Goal: Task Accomplishment & Management: Manage account settings

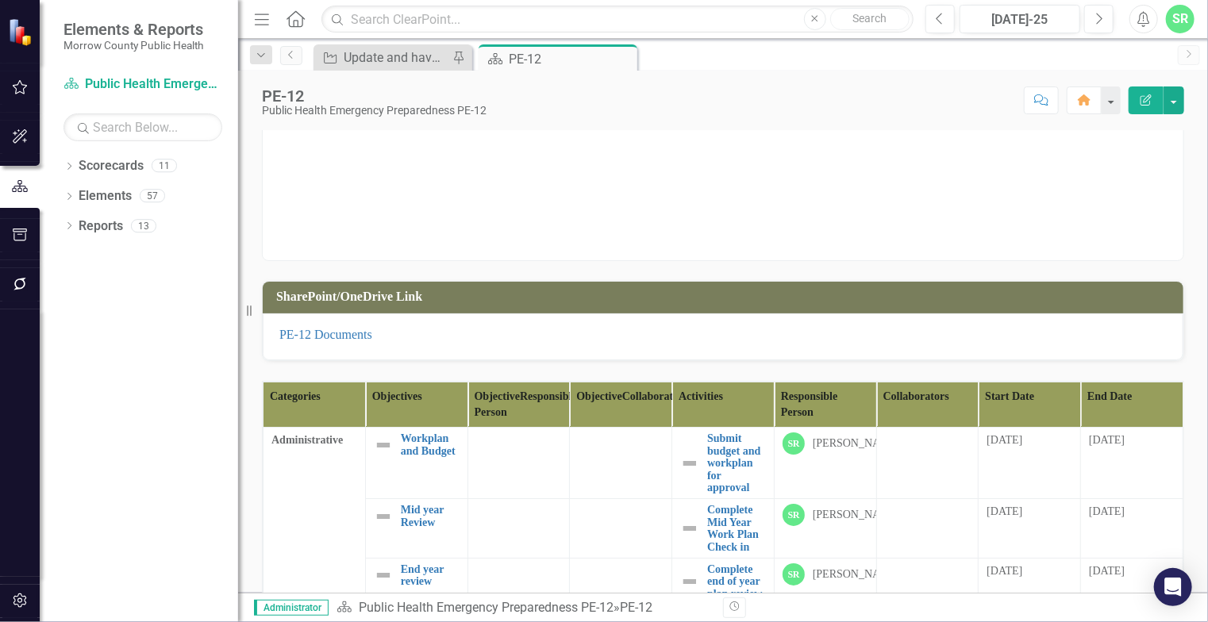
scroll to position [175, 0]
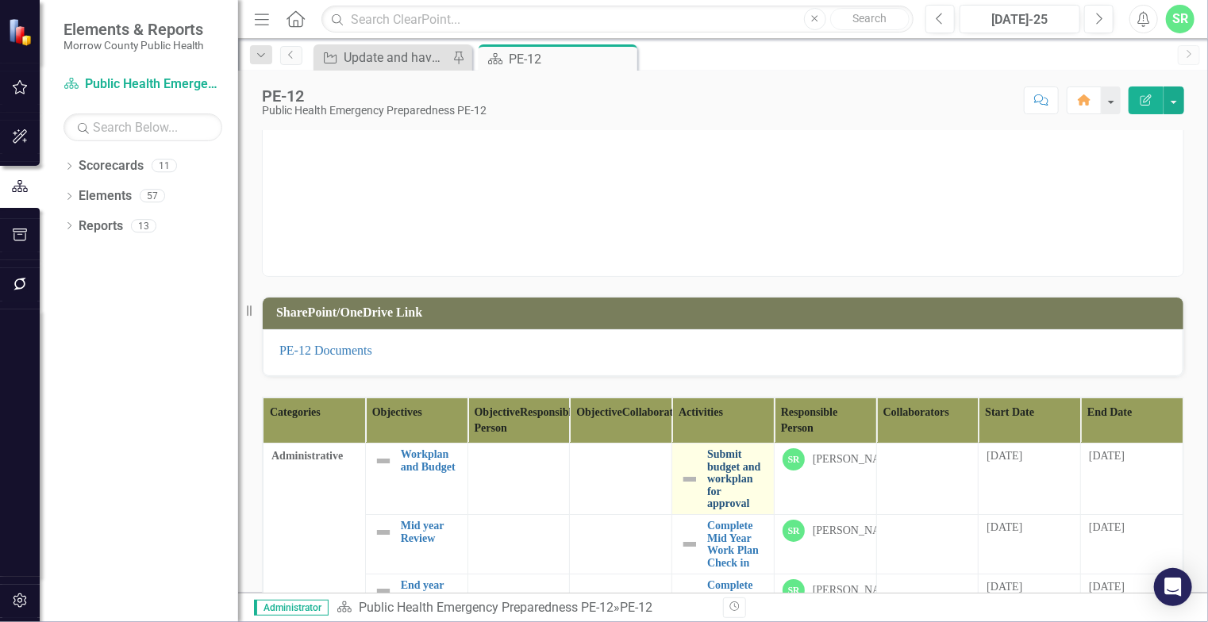
click at [728, 510] on link "Submit budget and workplan for approval" at bounding box center [736, 478] width 59 height 61
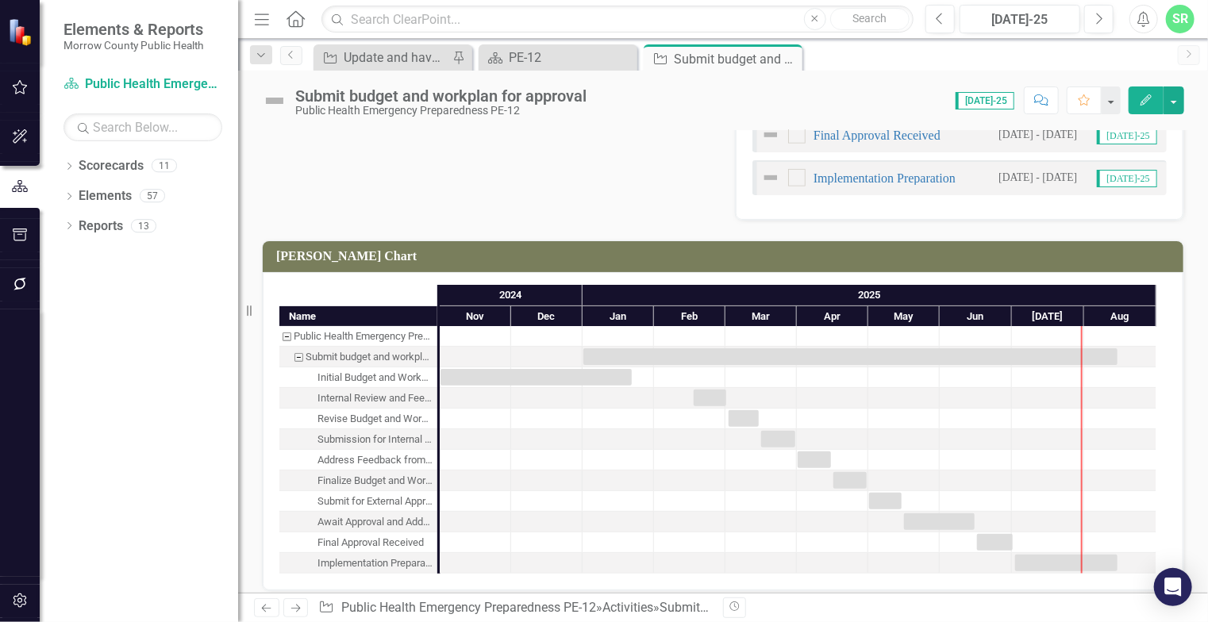
scroll to position [815, 0]
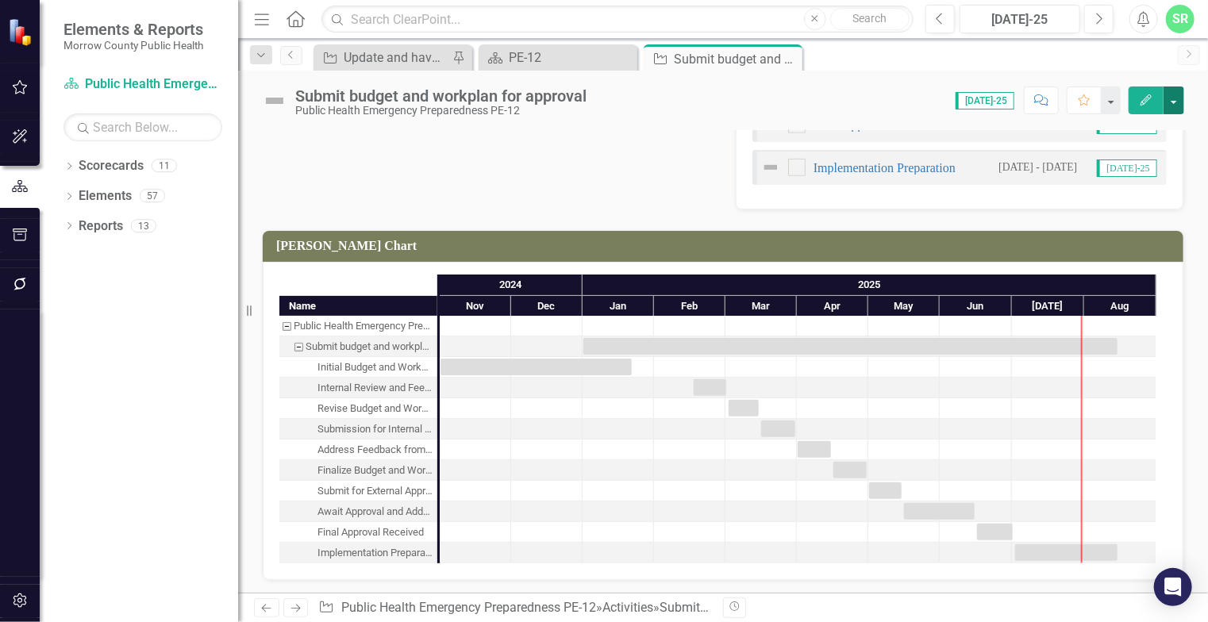
click at [1176, 102] on button "button" at bounding box center [1174, 101] width 21 height 28
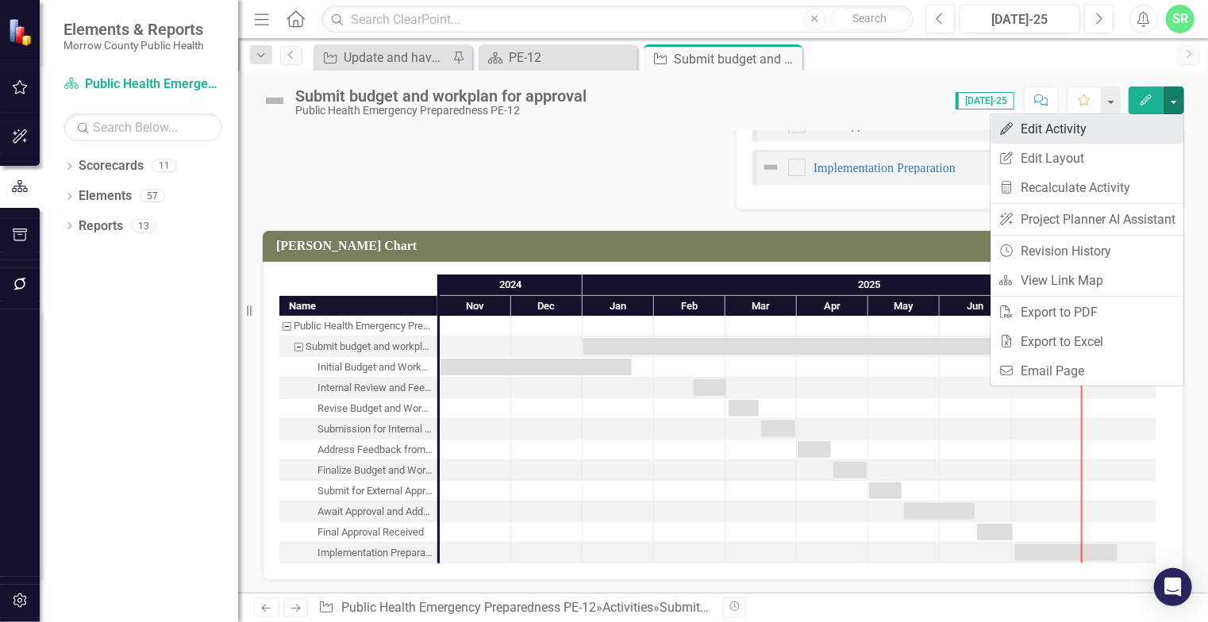
click at [1138, 125] on link "Edit Edit Activity" at bounding box center [1087, 128] width 193 height 29
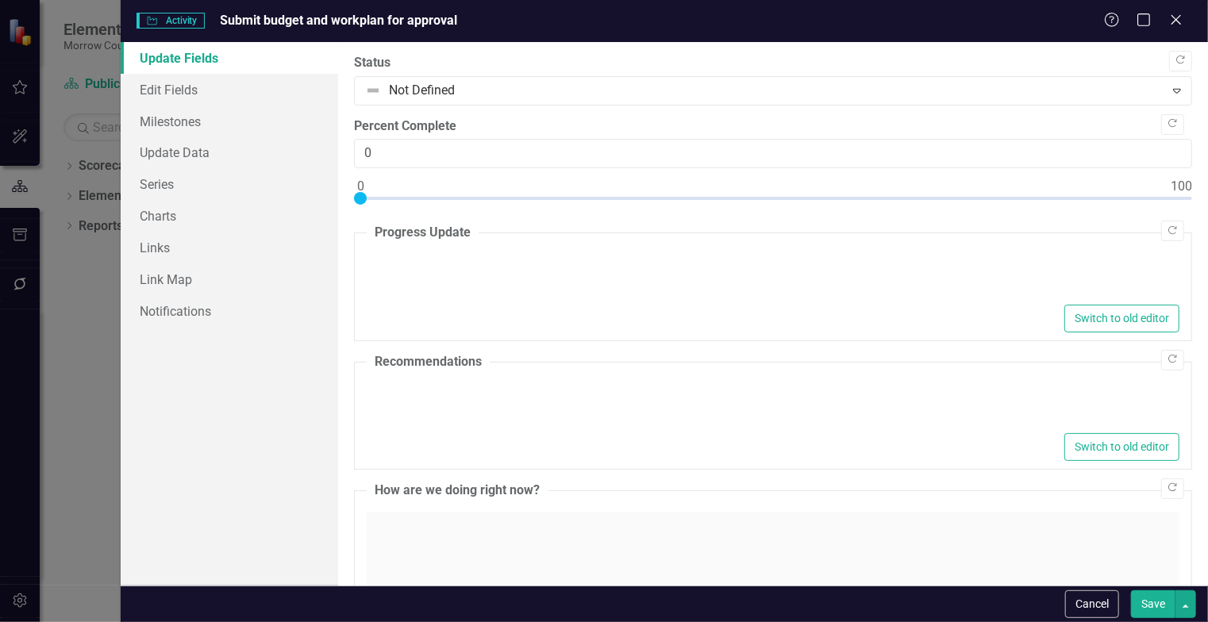
type textarea "<p>Workplan was submitted for approval on [DATE]</p>"
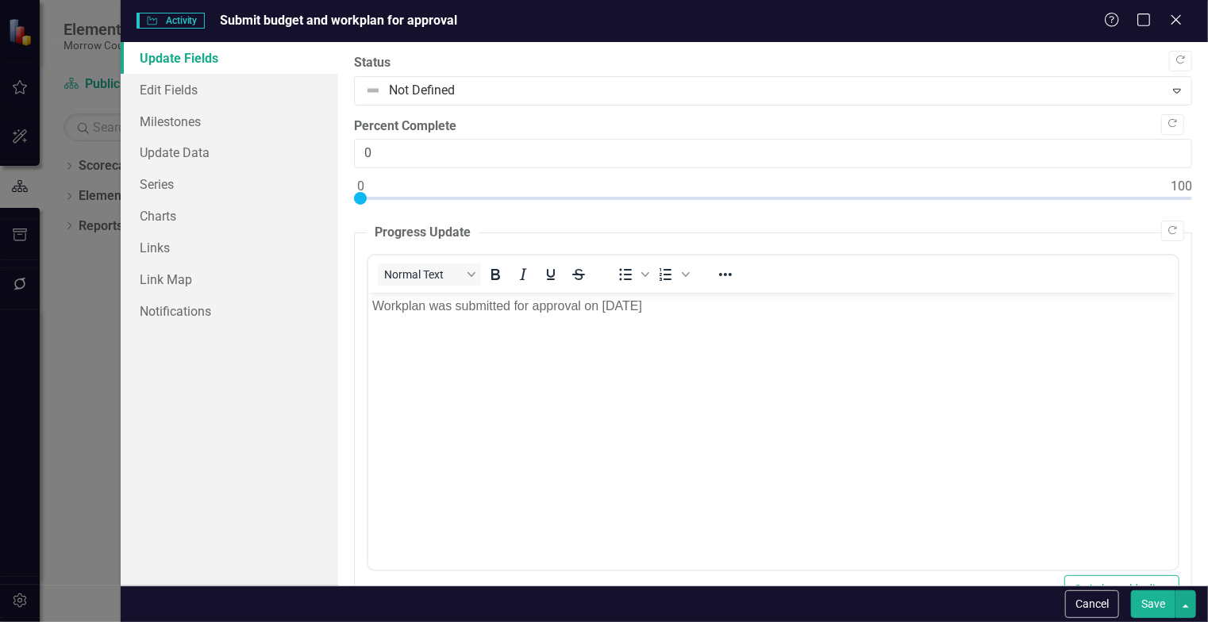
scroll to position [0, 0]
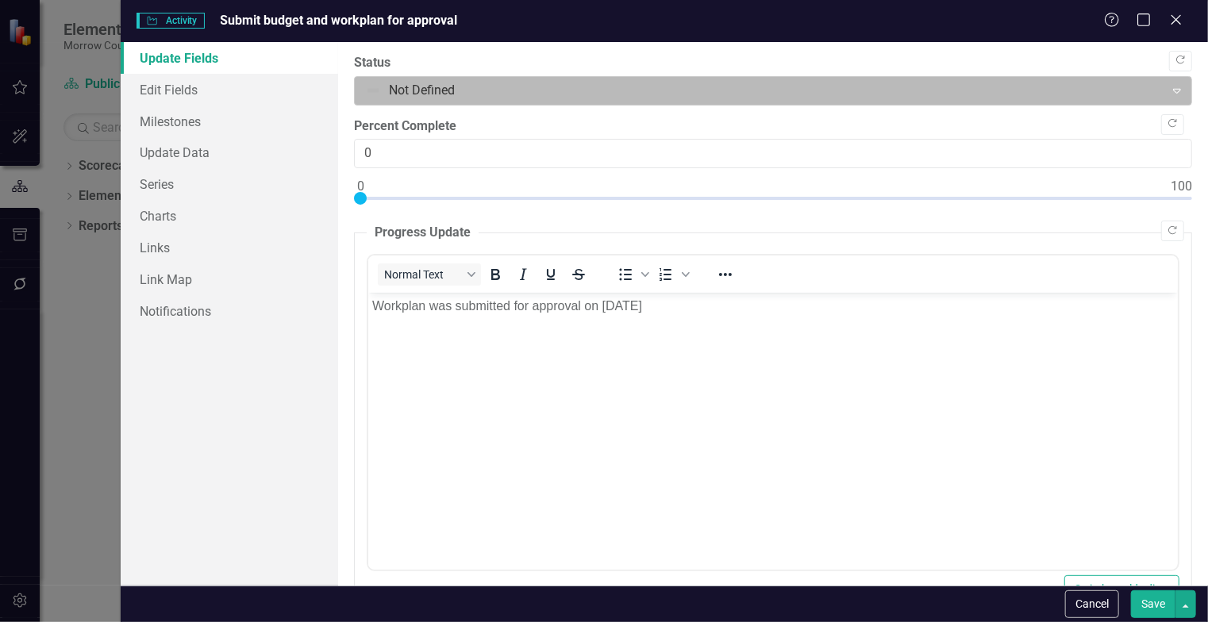
click at [1163, 98] on div "Expand" at bounding box center [1177, 90] width 29 height 25
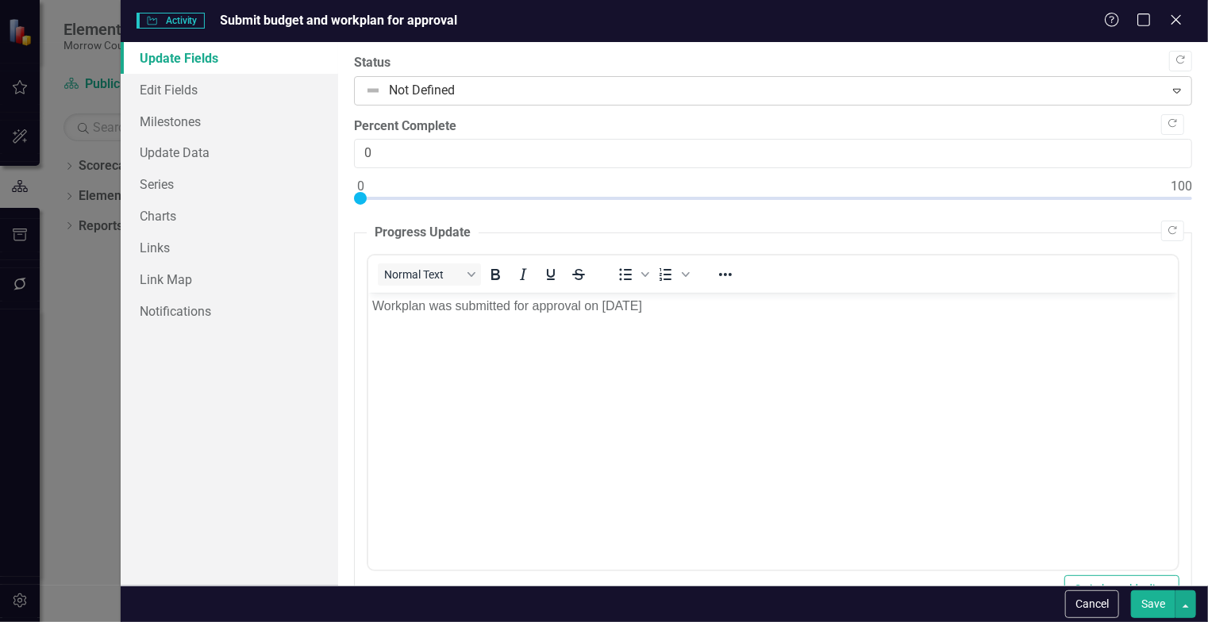
click at [1163, 98] on div "Expand" at bounding box center [1177, 90] width 29 height 25
click at [201, 92] on link "Edit Fields" at bounding box center [229, 90] width 217 height 32
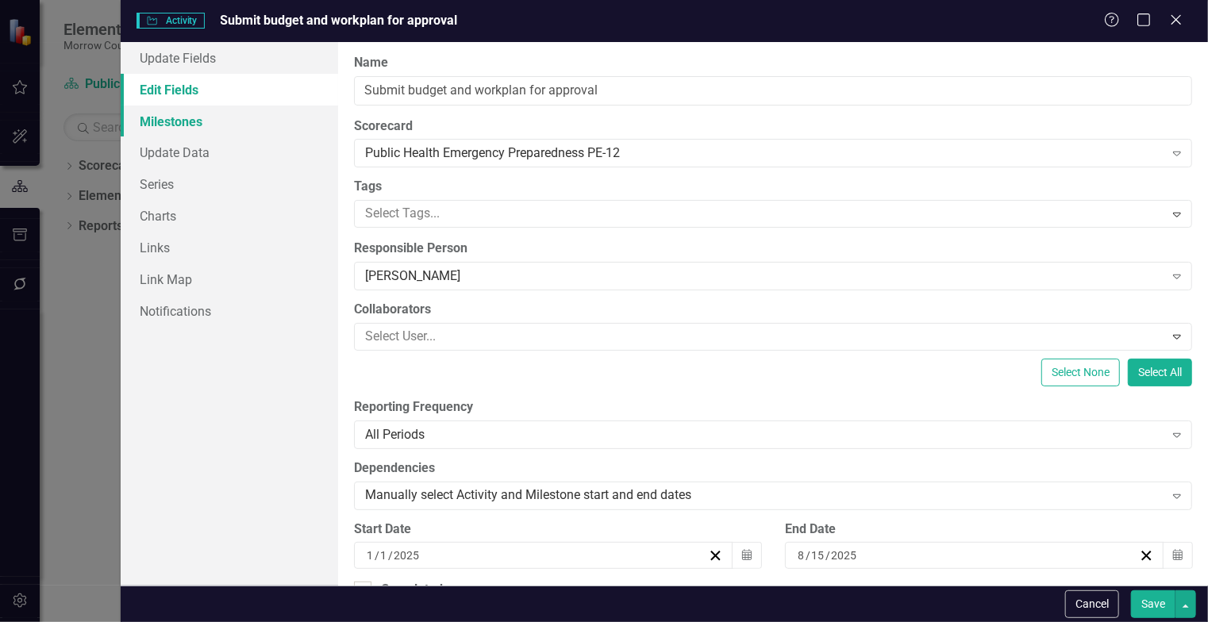
click at [215, 122] on link "Milestones" at bounding box center [229, 122] width 217 height 32
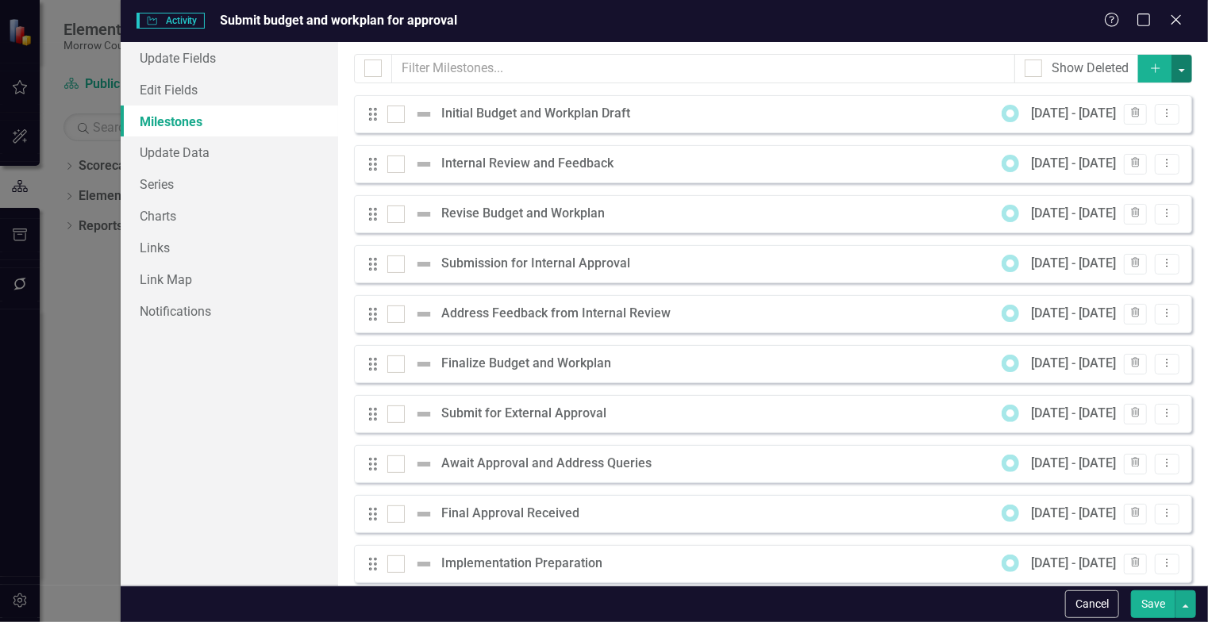
click at [1172, 68] on button "button" at bounding box center [1182, 69] width 21 height 28
click at [1173, 68] on button "button" at bounding box center [1182, 69] width 21 height 28
click at [1130, 111] on icon "Trash" at bounding box center [1136, 114] width 12 height 10
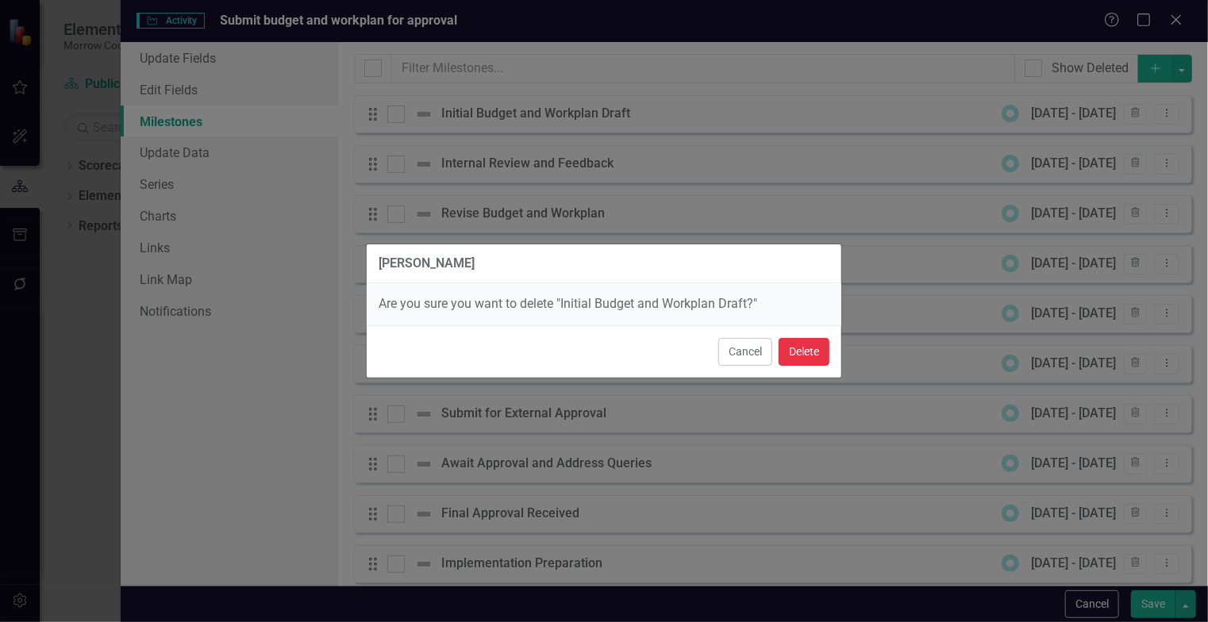
click at [817, 342] on button "Delete" at bounding box center [804, 352] width 51 height 28
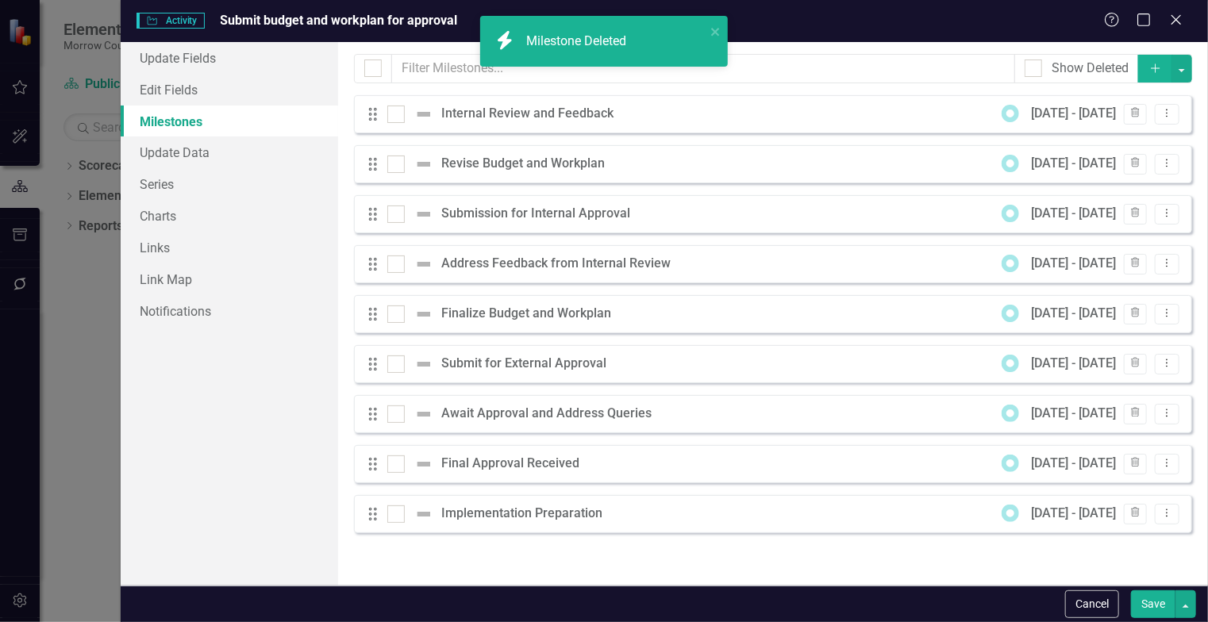
scroll to position [752, 0]
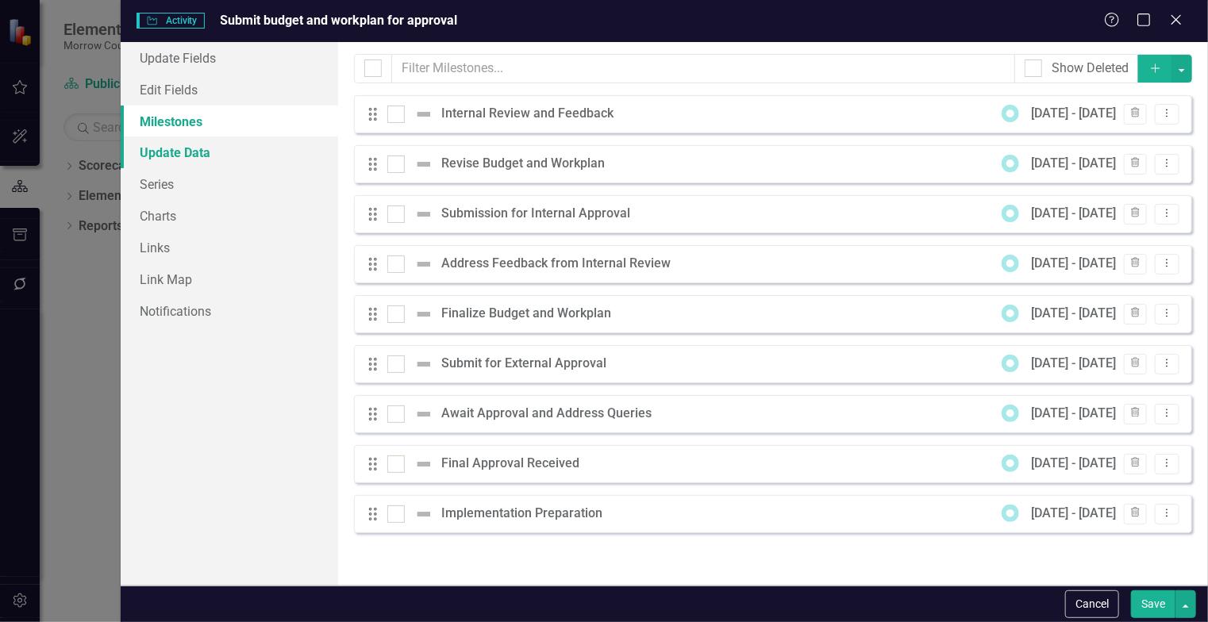
click at [197, 157] on link "Update Data" at bounding box center [229, 153] width 217 height 32
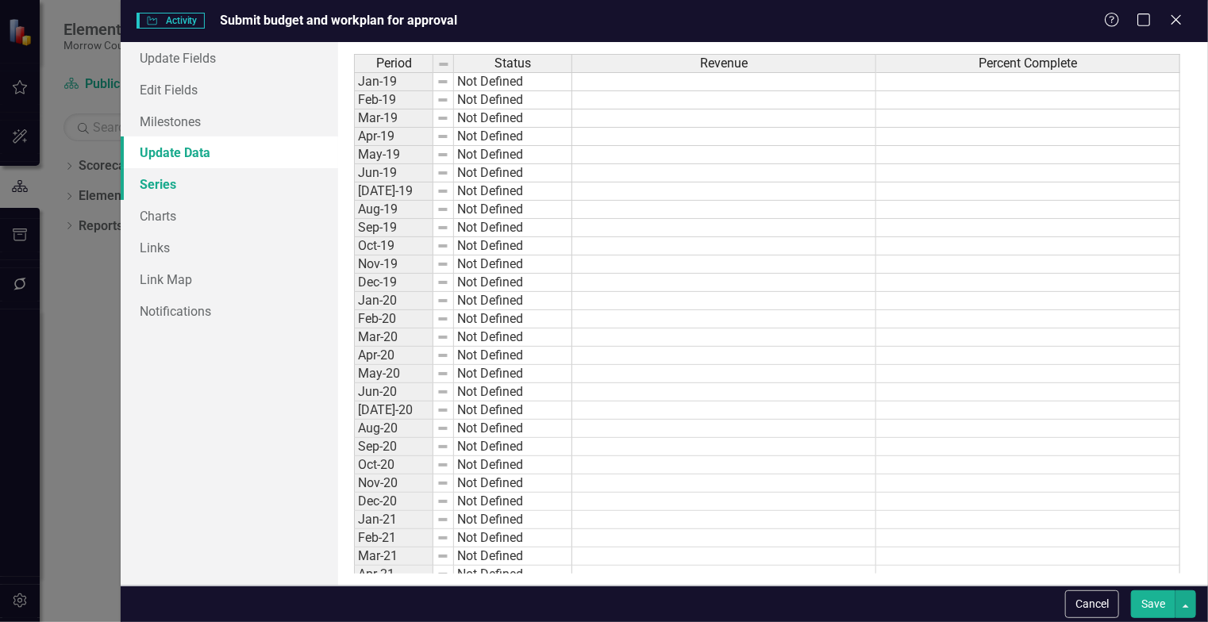
click at [187, 183] on link "Series" at bounding box center [229, 184] width 217 height 32
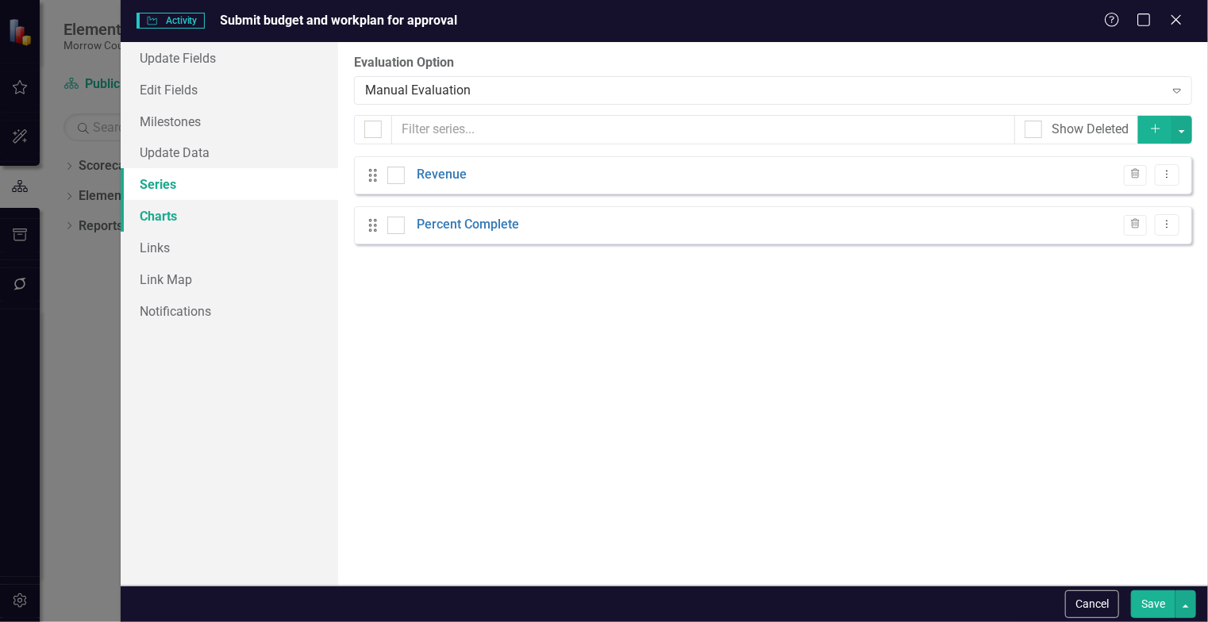
click at [172, 214] on link "Charts" at bounding box center [229, 216] width 217 height 32
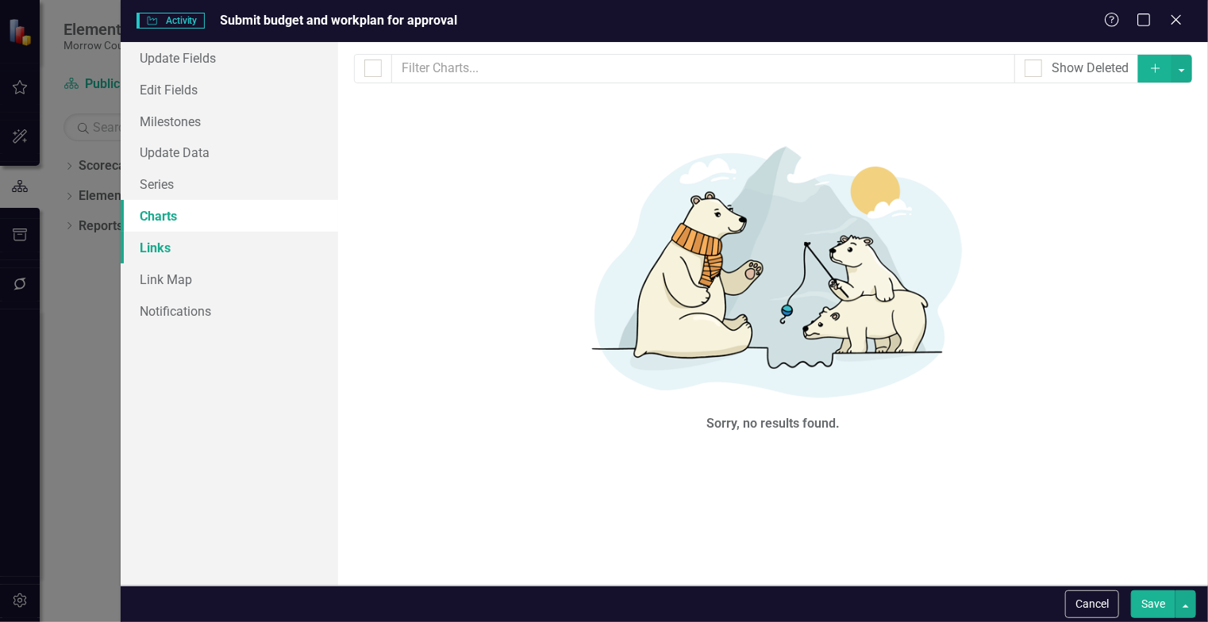
click at [159, 254] on link "Links" at bounding box center [229, 248] width 217 height 32
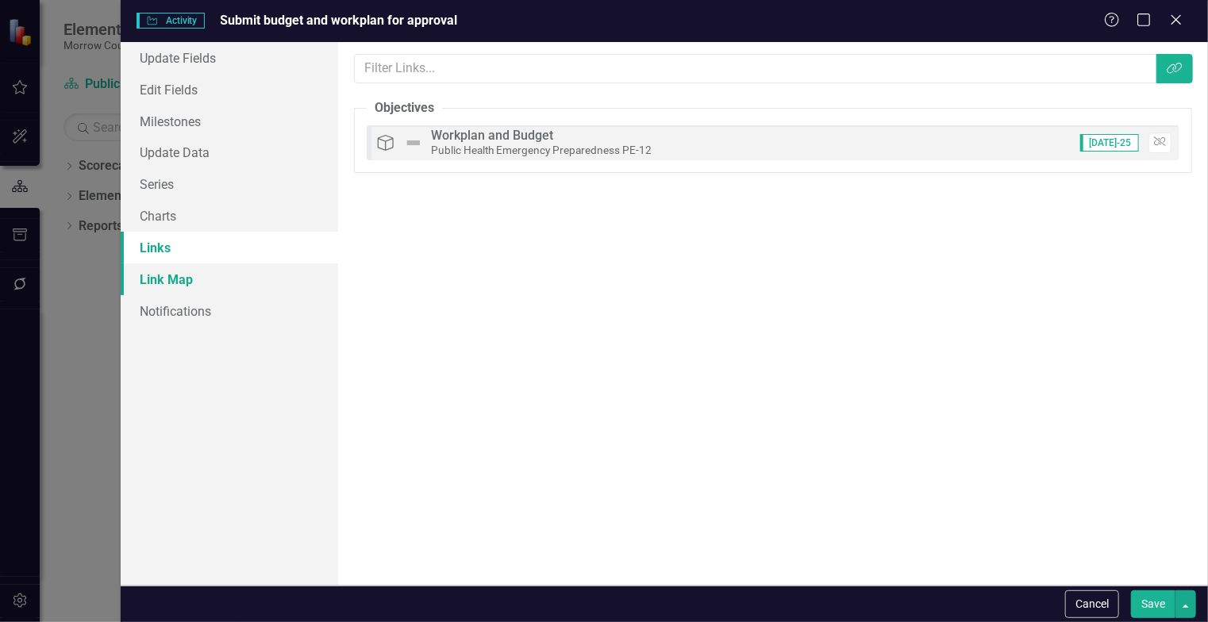
click at [175, 288] on link "Link Map" at bounding box center [229, 280] width 217 height 32
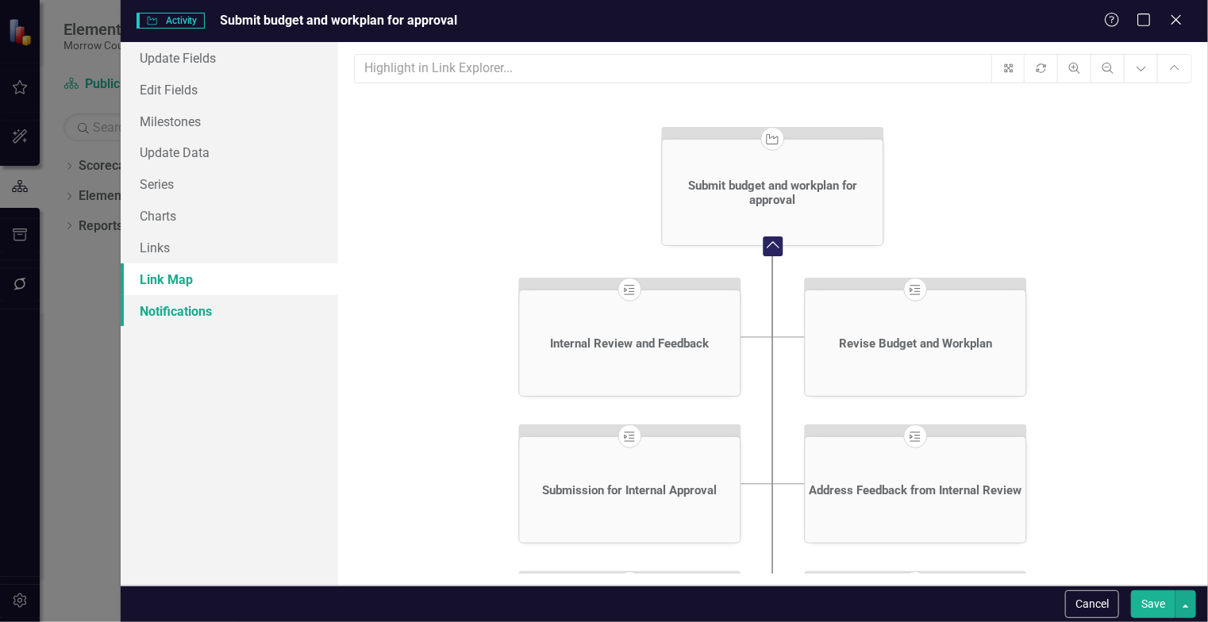
click at [194, 311] on link "Notifications" at bounding box center [229, 311] width 217 height 32
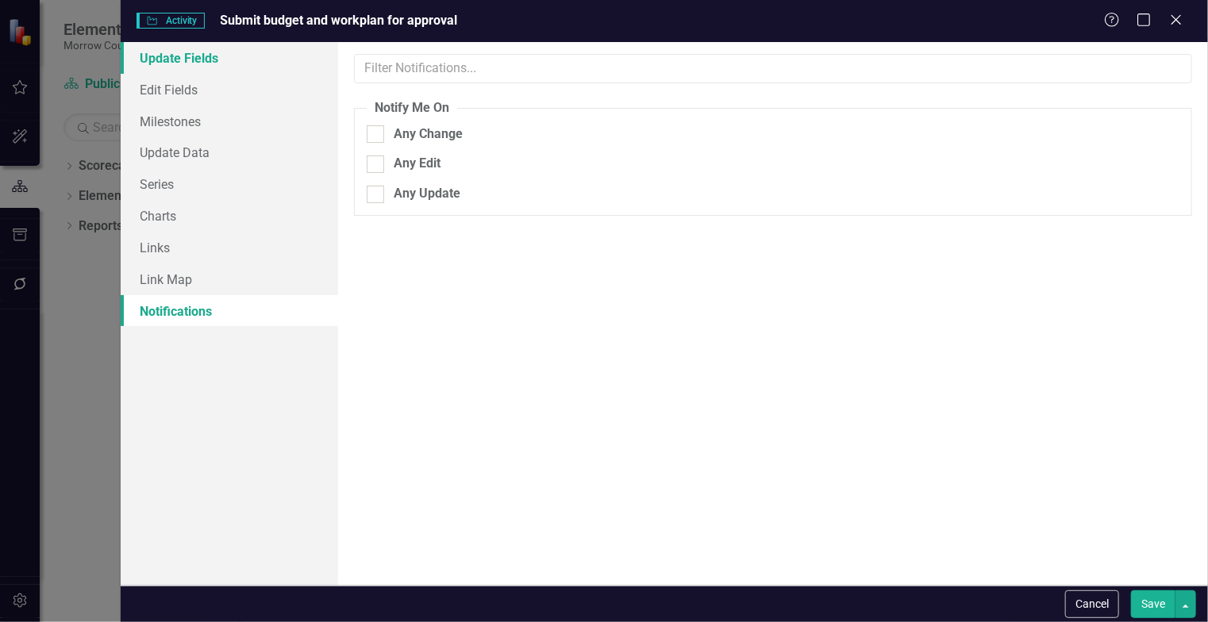
click at [209, 54] on link "Update Fields" at bounding box center [229, 58] width 217 height 32
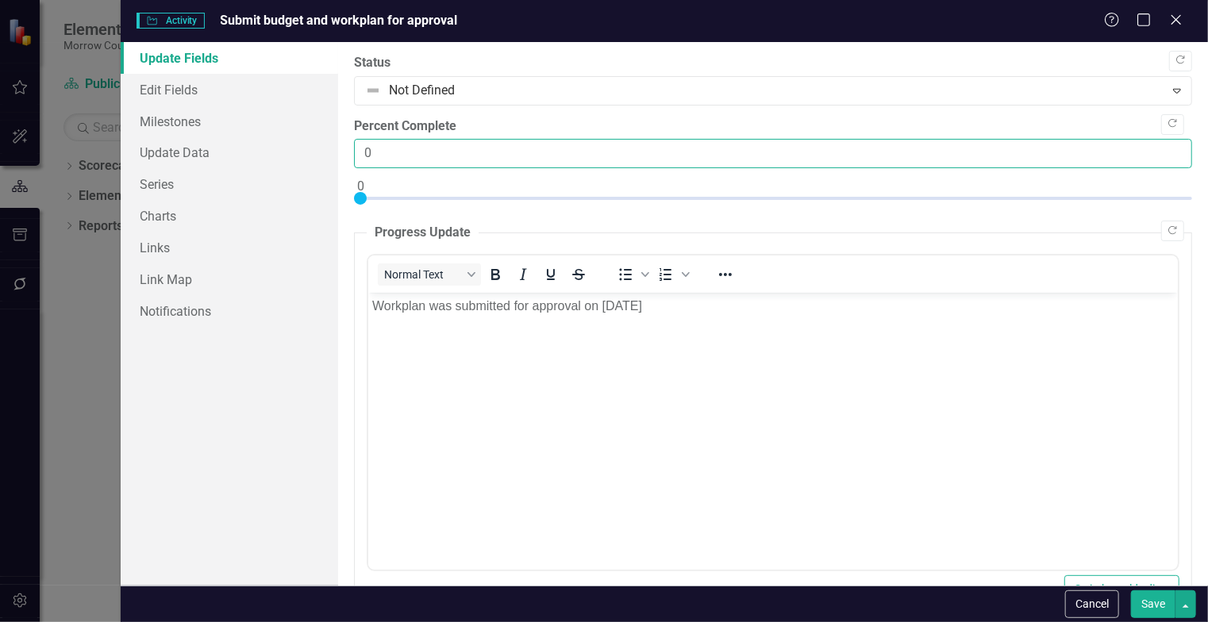
click at [1168, 156] on input "0" at bounding box center [773, 153] width 838 height 29
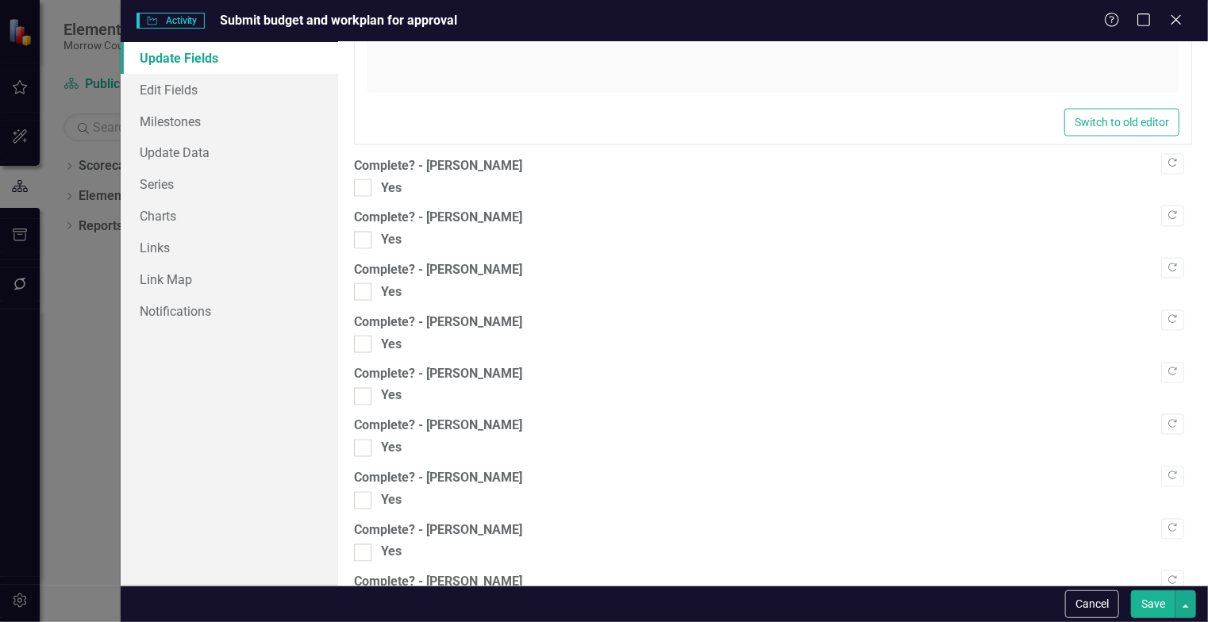
scroll to position [1289, 0]
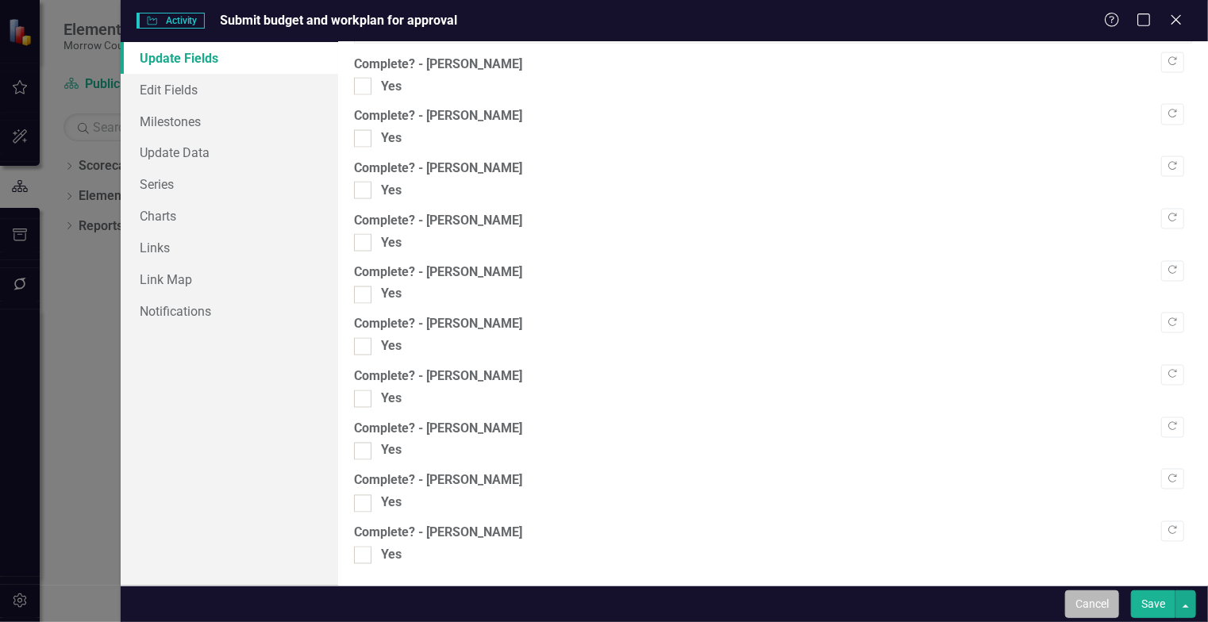
click at [1091, 595] on button "Cancel" at bounding box center [1092, 605] width 54 height 28
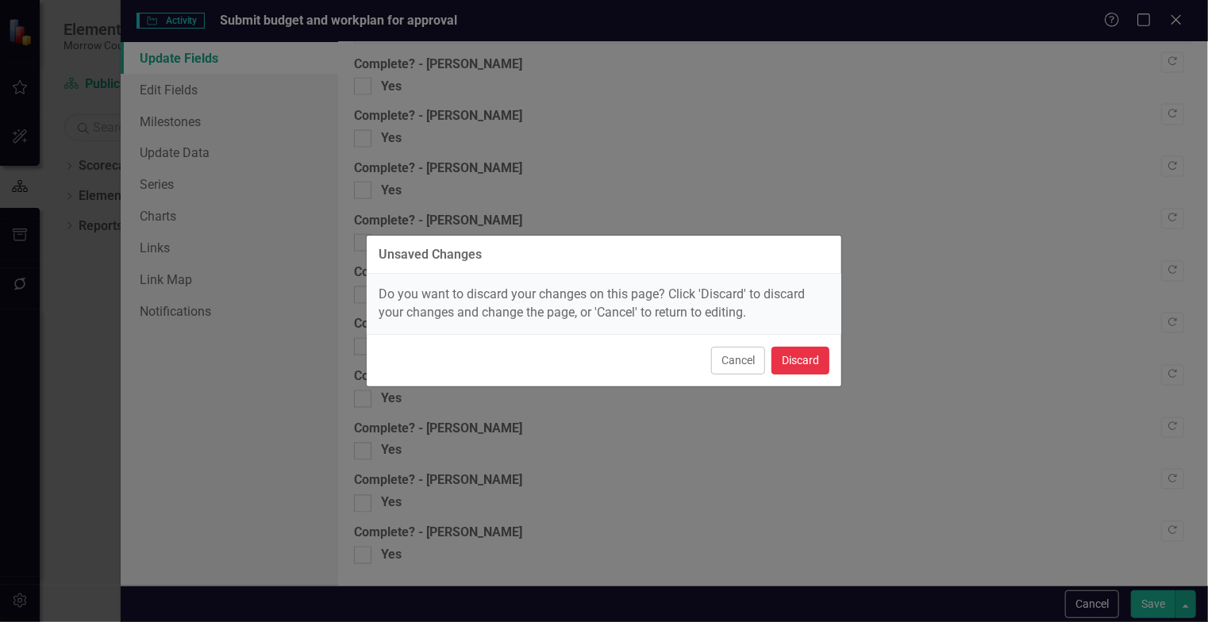
click at [799, 363] on button "Discard" at bounding box center [801, 361] width 58 height 28
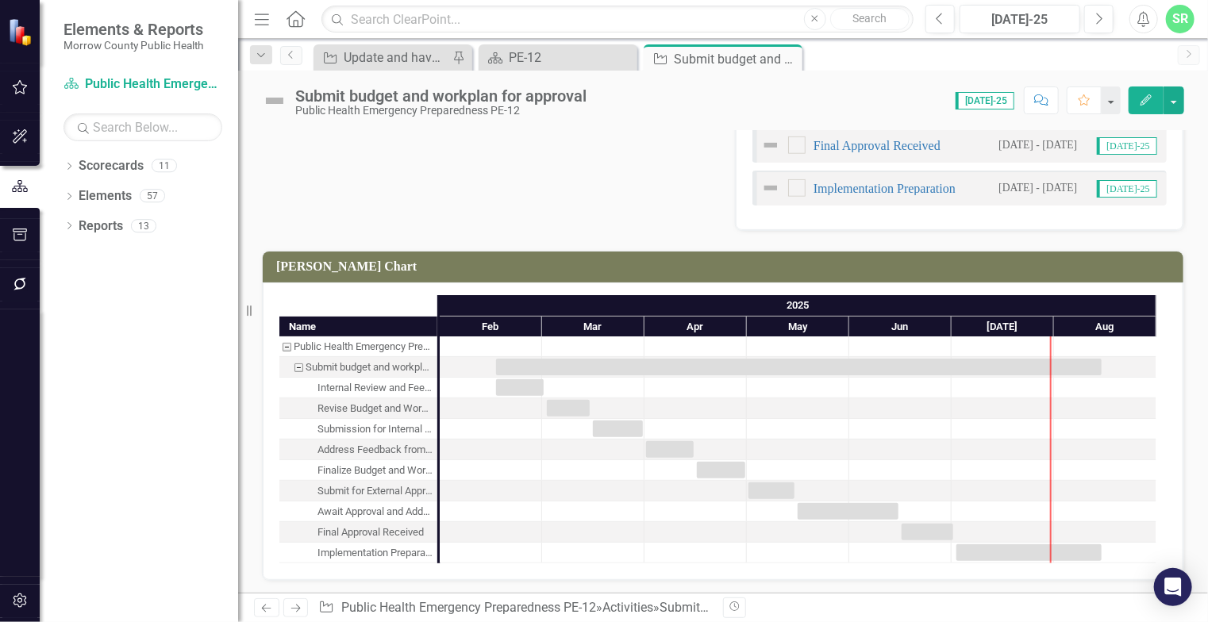
click at [813, 260] on h3 "[PERSON_NAME] Chart" at bounding box center [725, 267] width 899 height 14
click at [1171, 94] on button "button" at bounding box center [1174, 101] width 21 height 28
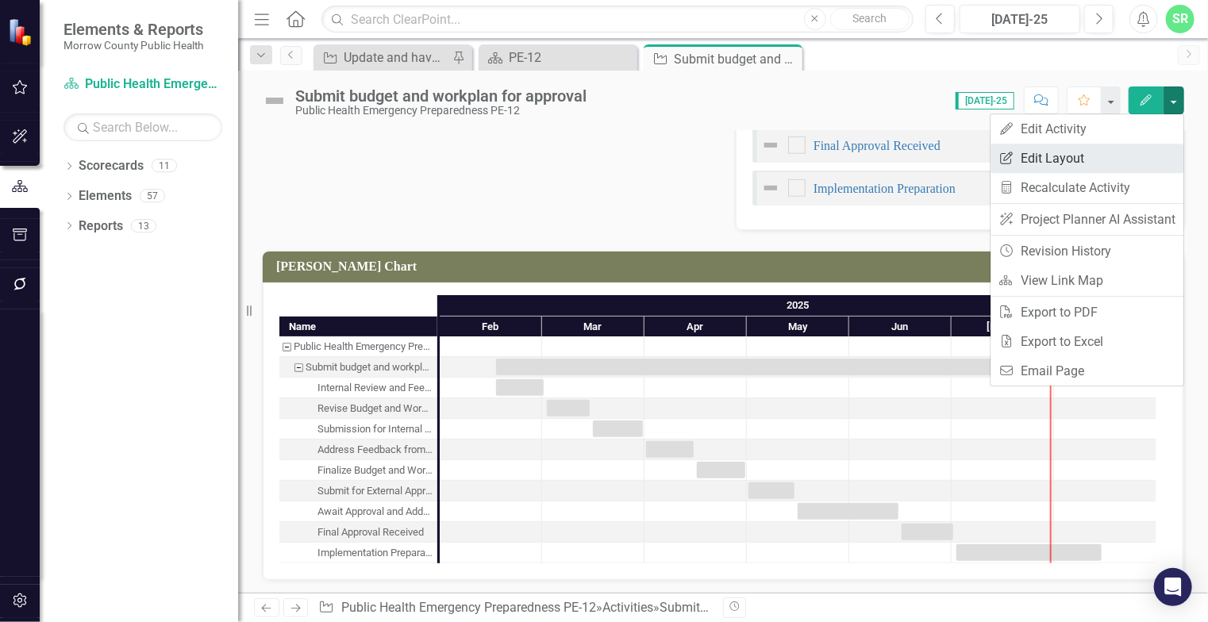
click at [1070, 153] on link "Edit Report Edit Layout" at bounding box center [1087, 158] width 193 height 29
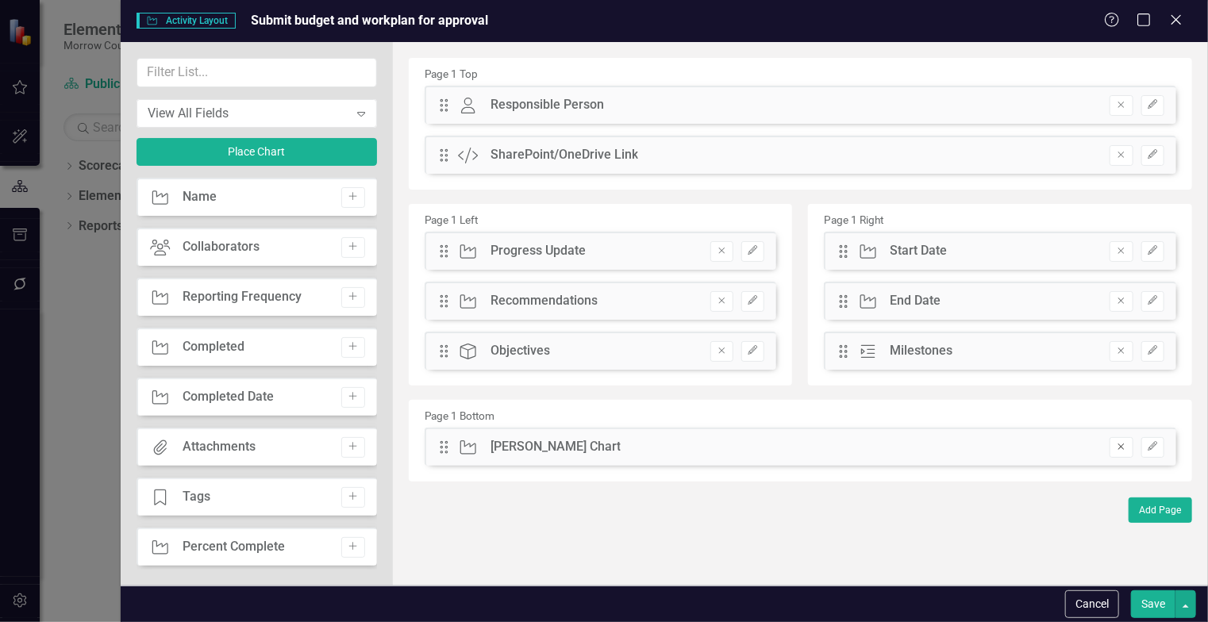
click at [1121, 447] on icon "Remove" at bounding box center [1121, 447] width 12 height 10
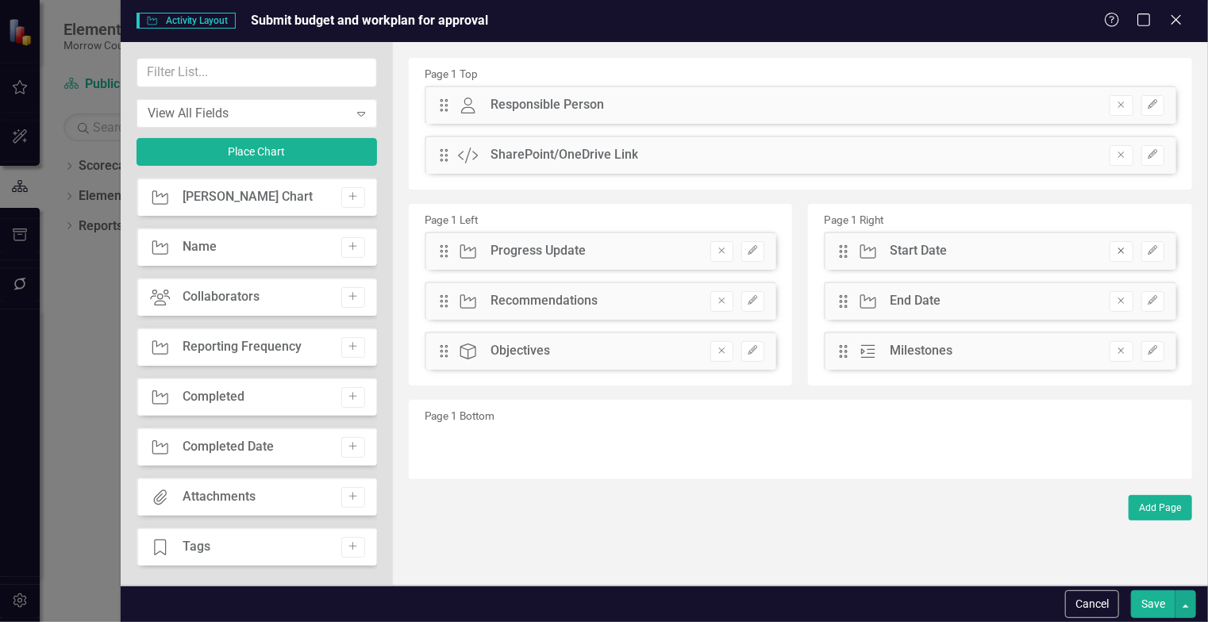
click at [1122, 251] on icon "button" at bounding box center [1121, 251] width 6 height 6
click at [1113, 300] on button "Remove" at bounding box center [1121, 301] width 23 height 21
click at [722, 348] on icon "Remove" at bounding box center [722, 351] width 12 height 10
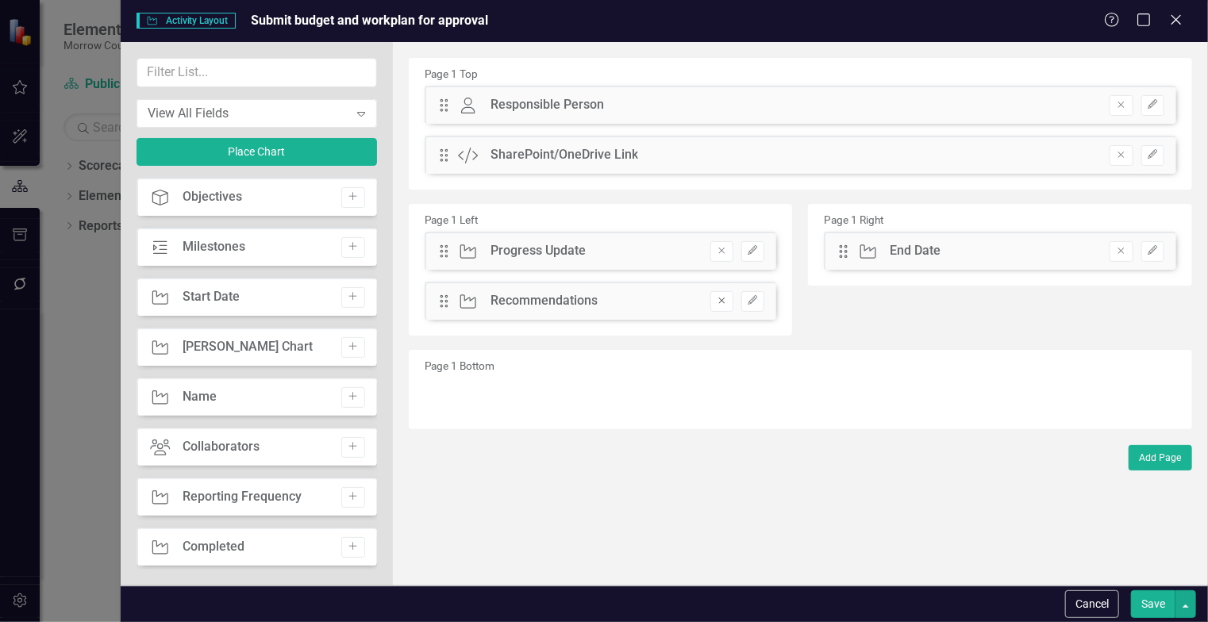
click at [721, 297] on icon "Remove" at bounding box center [722, 301] width 12 height 10
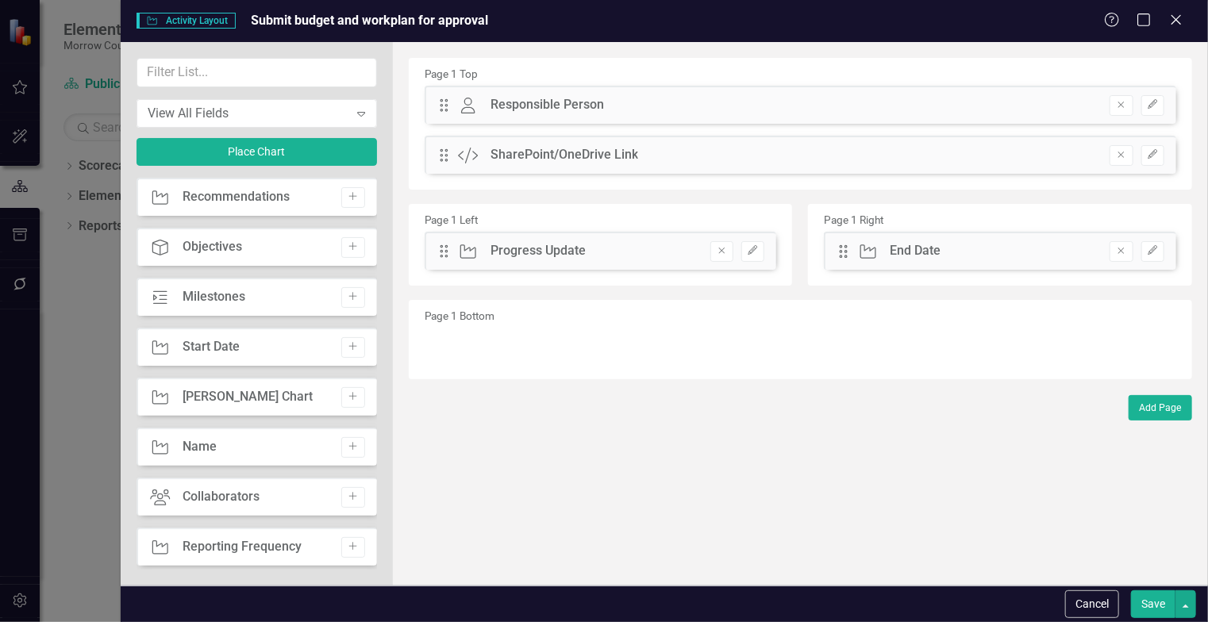
click at [365, 212] on div "Activity Recommendations Add" at bounding box center [257, 197] width 240 height 38
click at [347, 543] on icon "Add" at bounding box center [353, 547] width 12 height 10
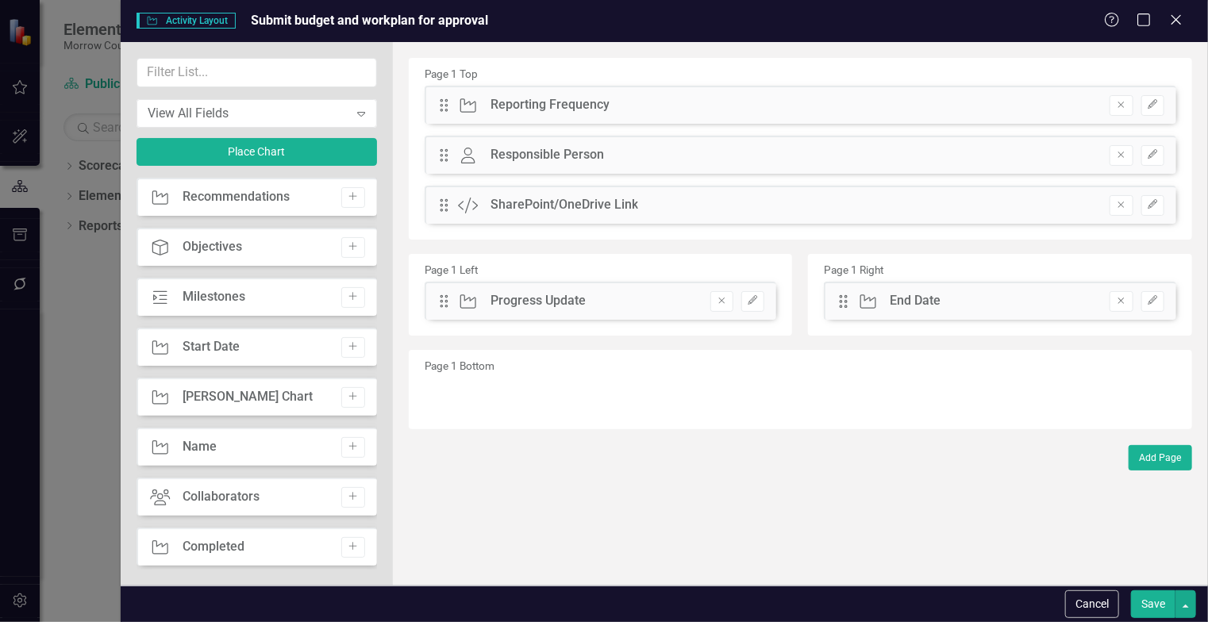
drag, startPoint x: 556, startPoint y: 106, endPoint x: 549, endPoint y: 310, distance: 204.9
click at [549, 310] on div "Page 1 Top Drag Activity Reporting Frequency Hidden Pod Online Hidden Pod Print…" at bounding box center [800, 243] width 783 height 371
click at [1121, 106] on icon "button" at bounding box center [1121, 105] width 6 height 6
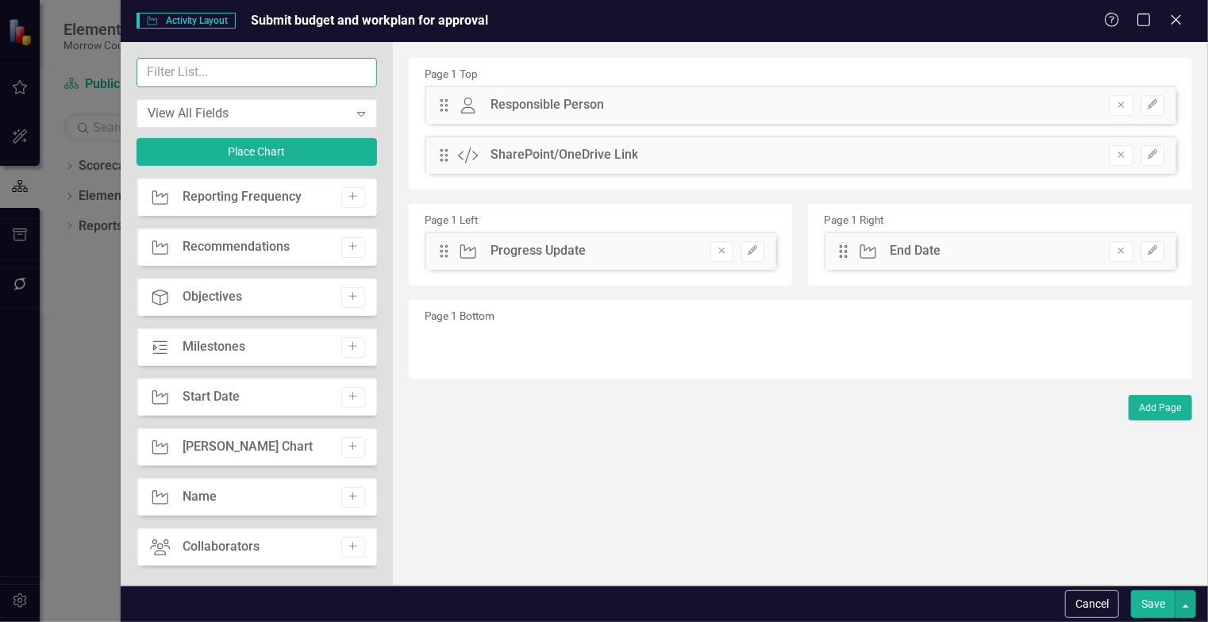
click at [279, 74] on input "text" at bounding box center [257, 72] width 240 height 29
type input "Com"
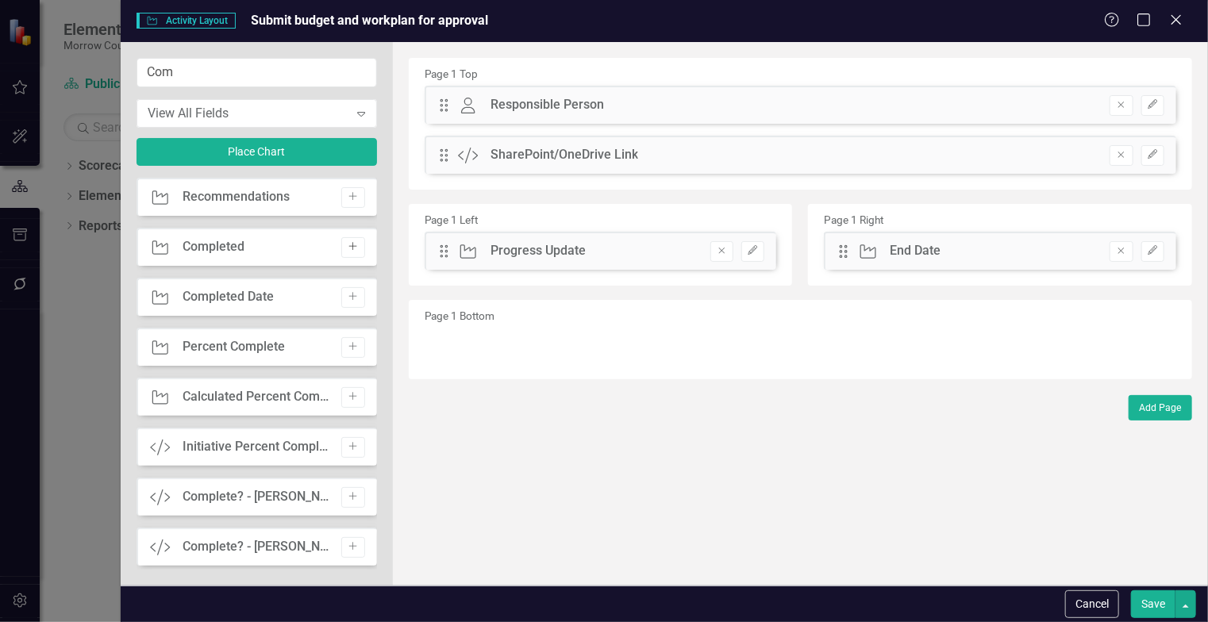
click at [349, 243] on icon "button" at bounding box center [353, 247] width 8 height 8
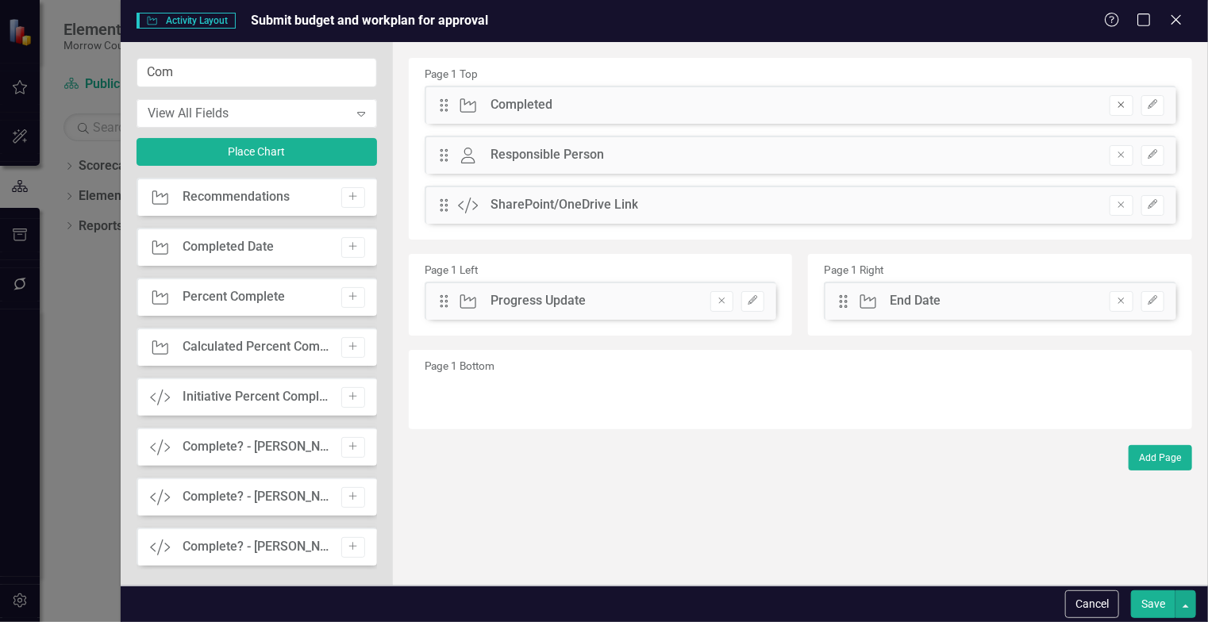
click at [1130, 110] on button "Remove" at bounding box center [1121, 105] width 23 height 21
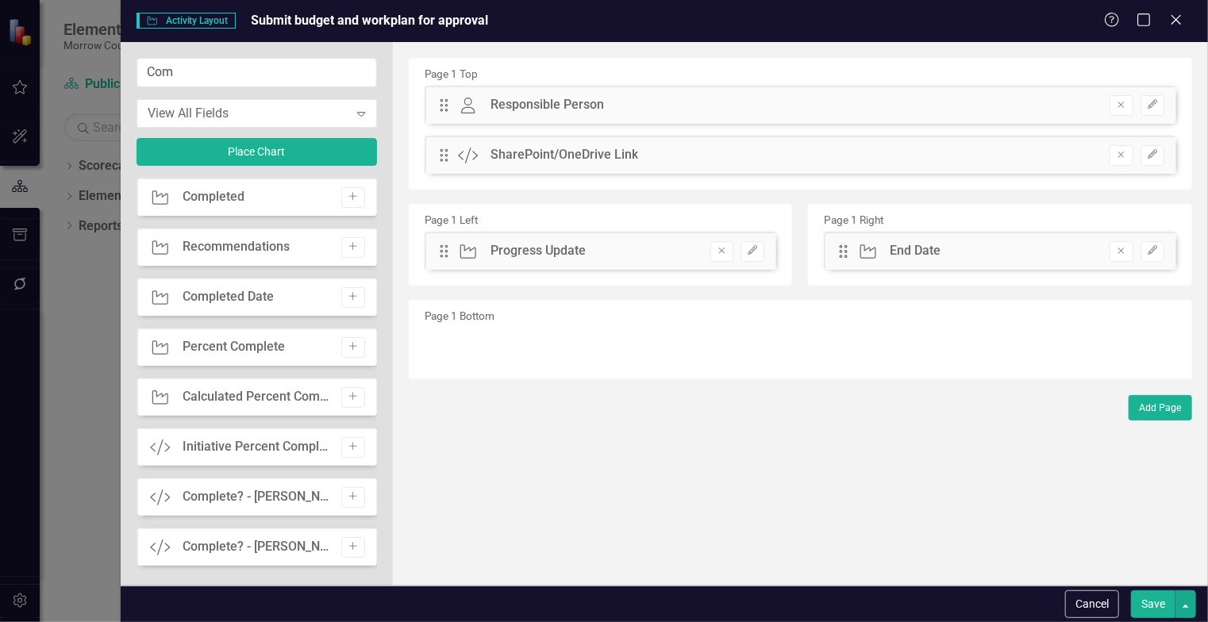
click at [563, 321] on div "Page 1 Bottom" at bounding box center [800, 339] width 783 height 79
click at [521, 213] on div "Page 1 Left Drag Activity Progress Update Hidden Pod Online Hidden Pod Printed …" at bounding box center [601, 245] width 384 height 82
click at [347, 194] on icon "Add" at bounding box center [353, 197] width 12 height 10
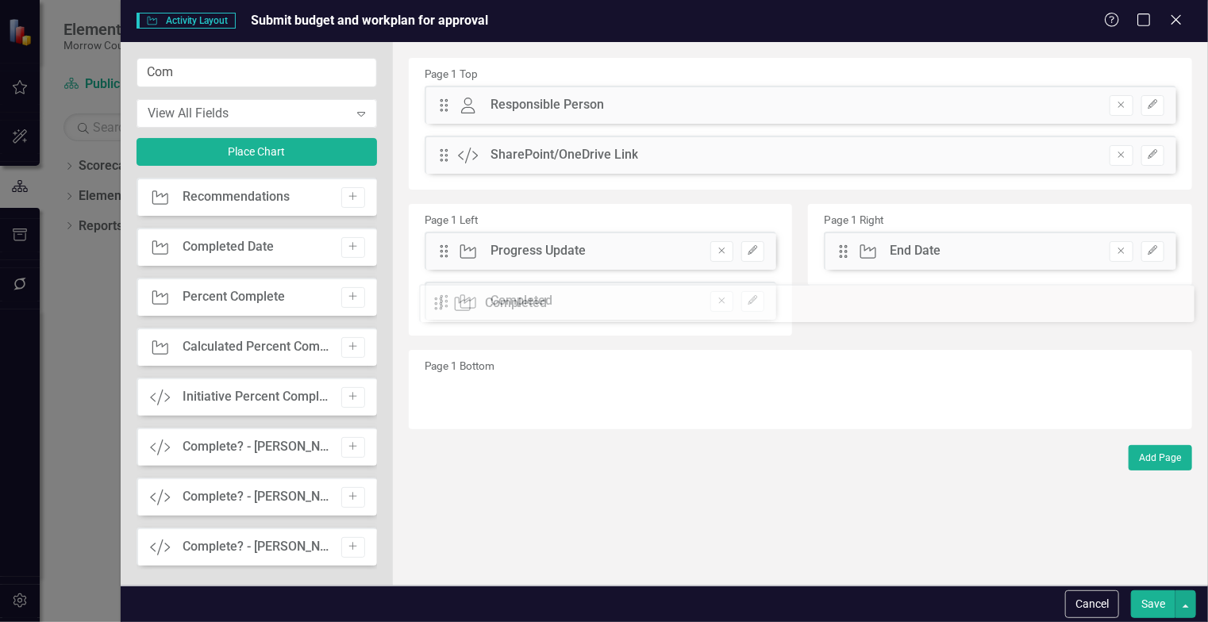
drag, startPoint x: 447, startPoint y: 107, endPoint x: 453, endPoint y: 306, distance: 198.5
click at [1155, 605] on button "Save" at bounding box center [1153, 605] width 44 height 28
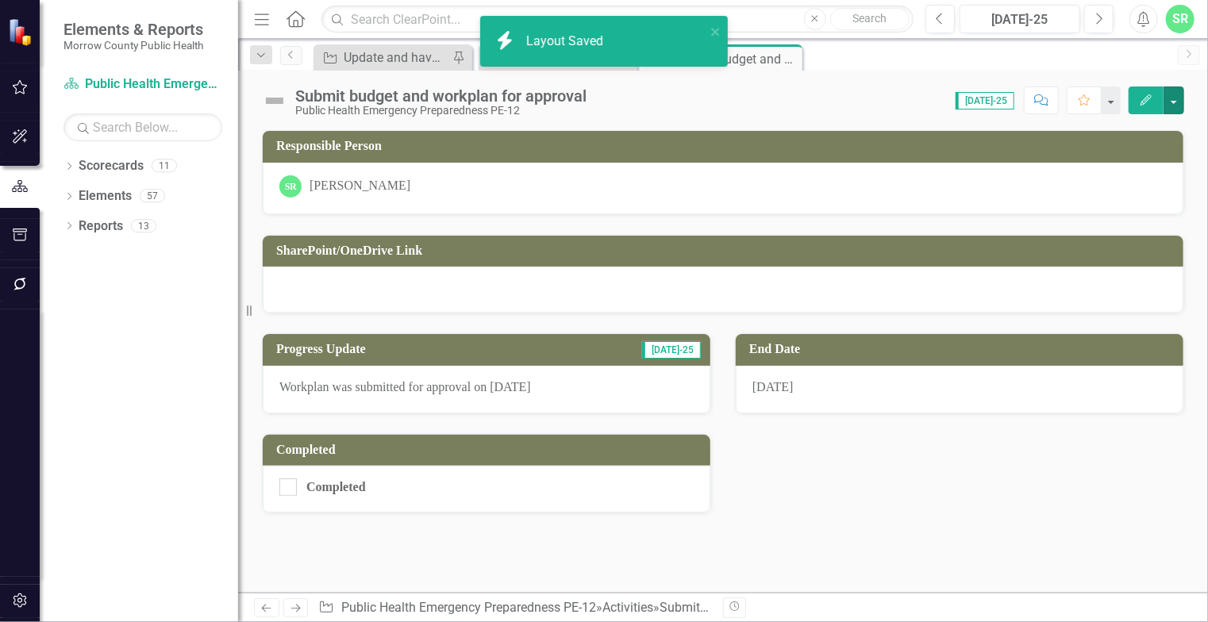
scroll to position [0, 0]
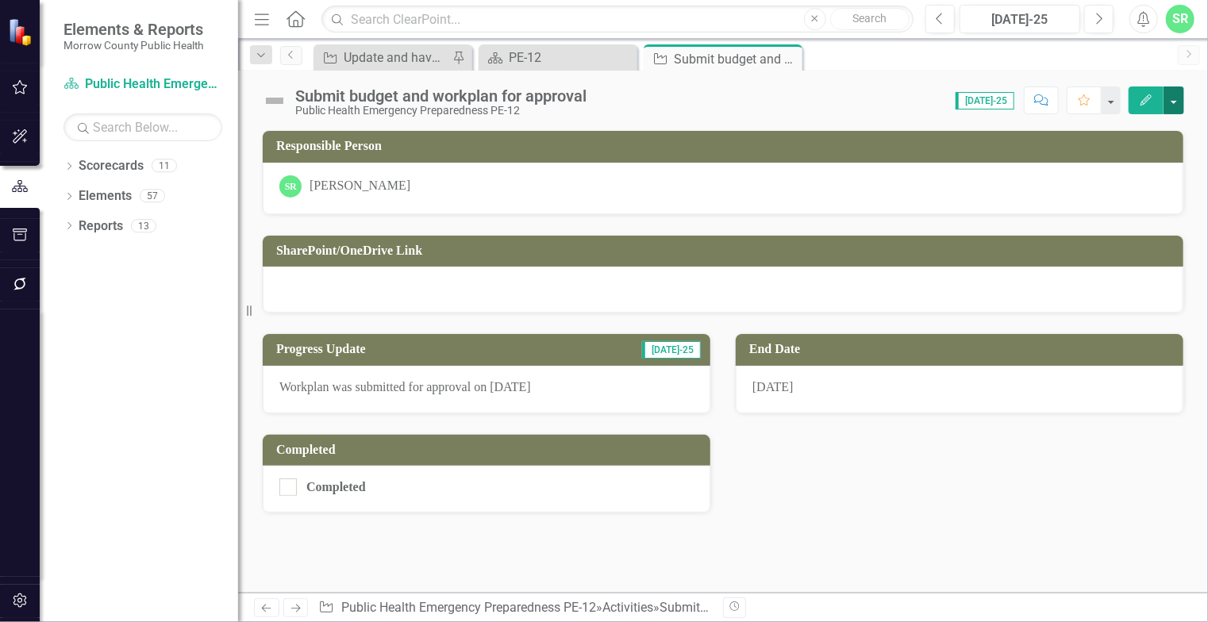
click at [1179, 94] on button "button" at bounding box center [1174, 101] width 21 height 28
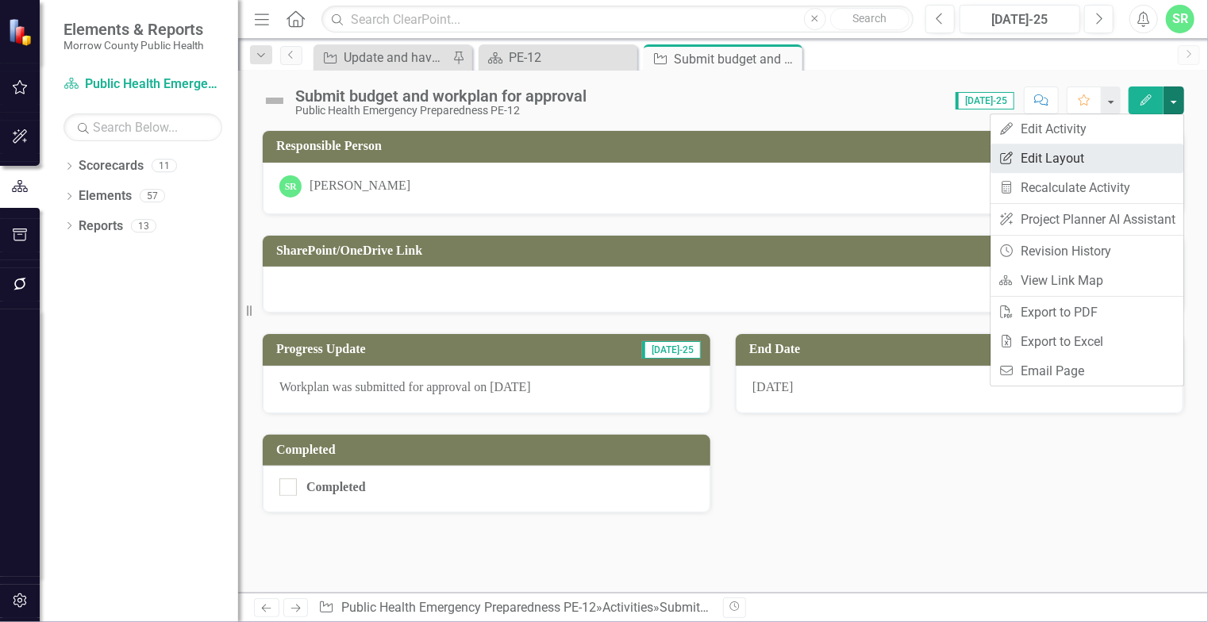
click at [1089, 169] on link "Edit Report Edit Layout" at bounding box center [1087, 158] width 193 height 29
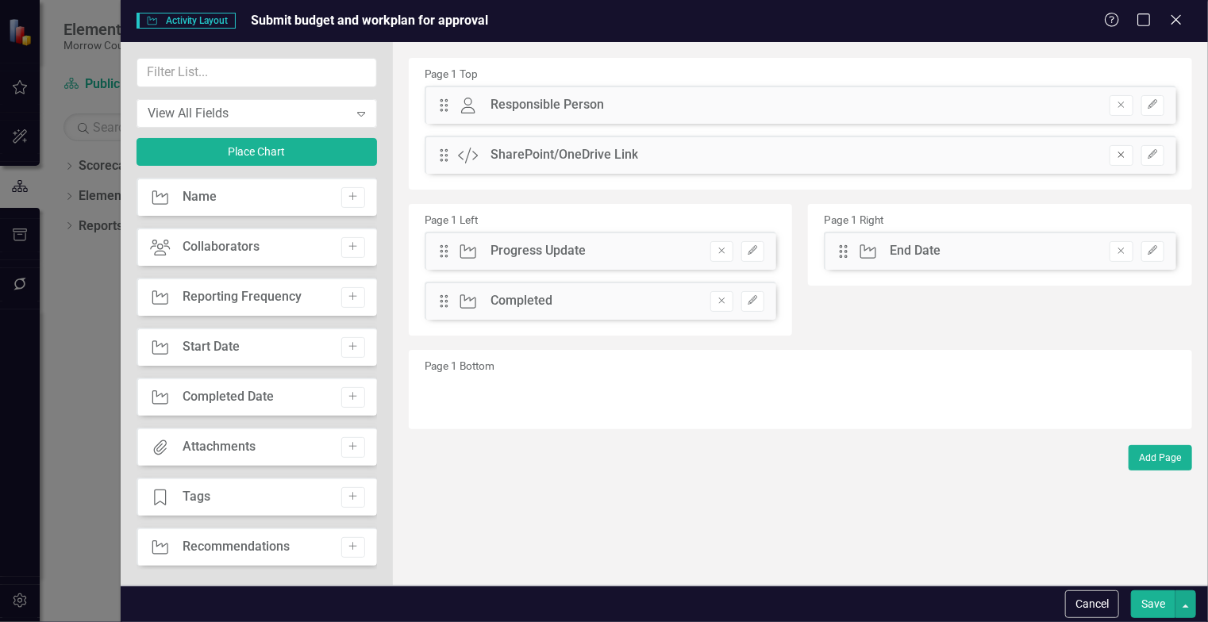
click at [1124, 150] on icon "Remove" at bounding box center [1121, 155] width 12 height 10
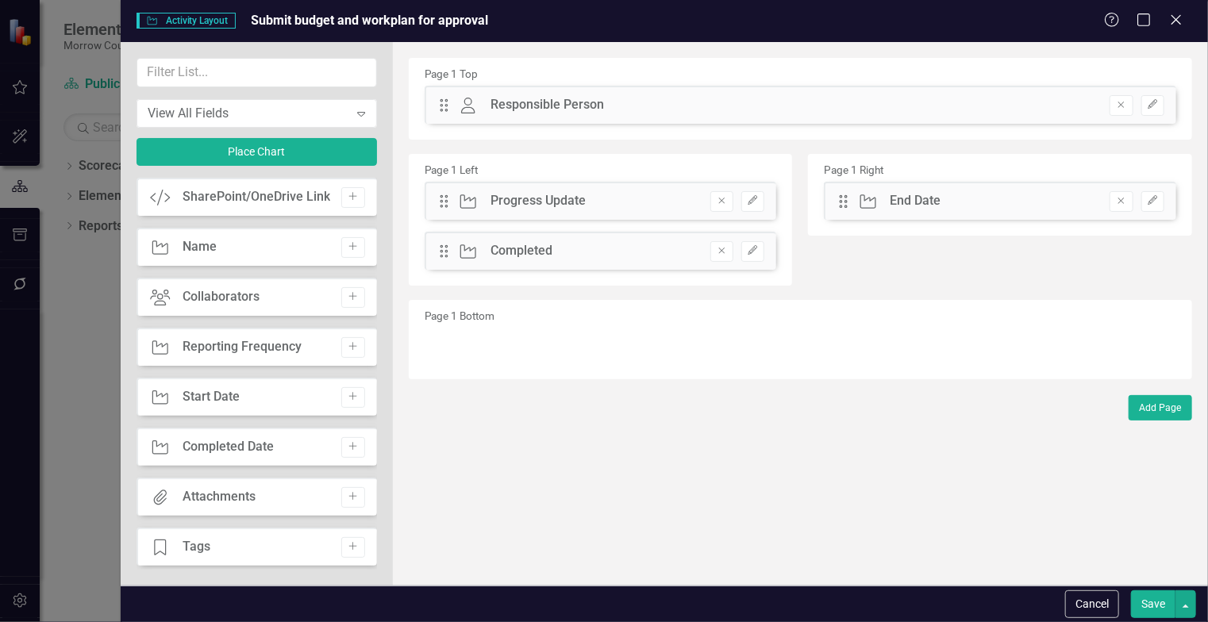
click at [1155, 611] on button "Save" at bounding box center [1153, 605] width 44 height 28
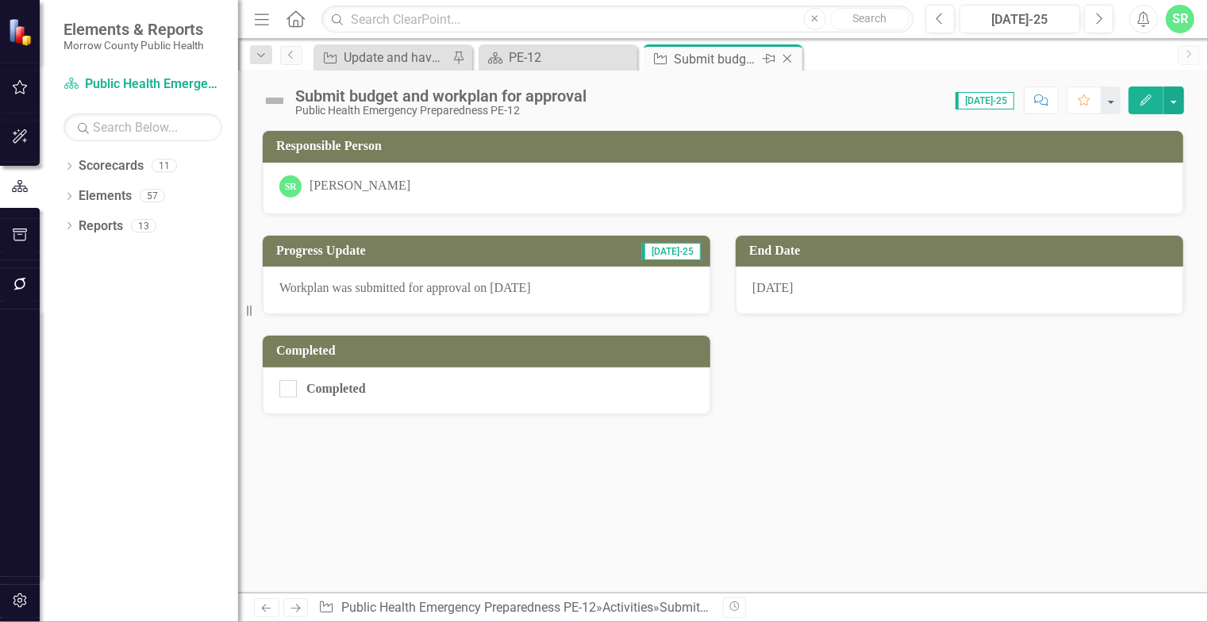
click at [787, 57] on icon "Close" at bounding box center [787, 58] width 16 height 13
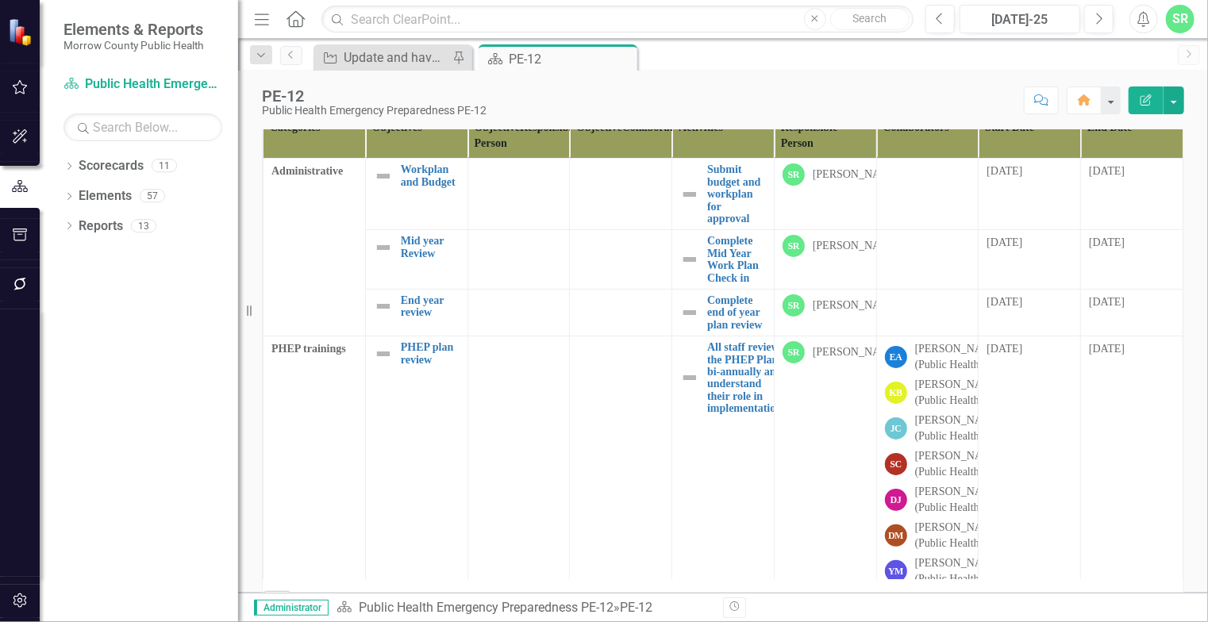
scroll to position [462, 0]
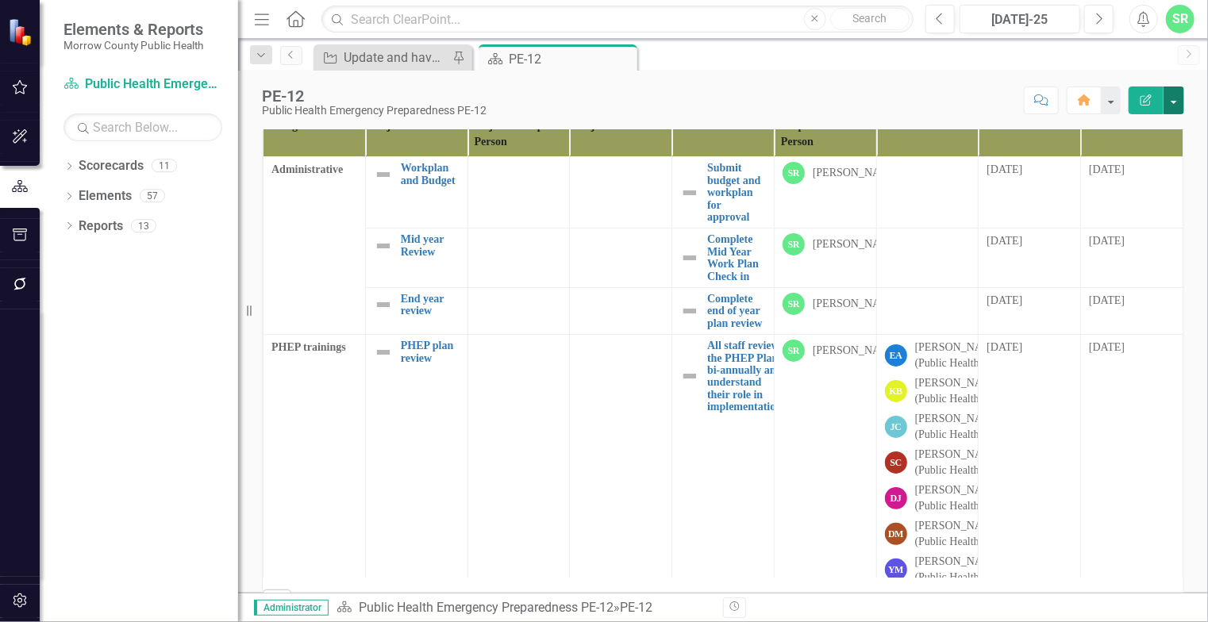
click at [1176, 102] on button "button" at bounding box center [1174, 101] width 21 height 28
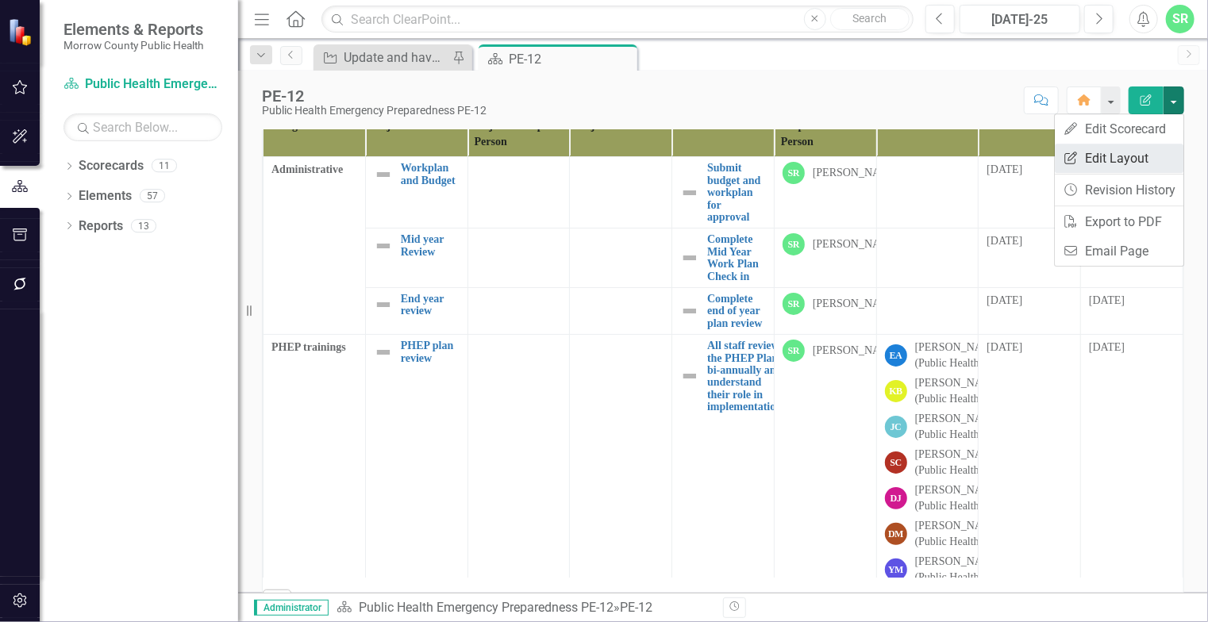
click at [1144, 158] on link "Edit Report Edit Layout" at bounding box center [1119, 158] width 129 height 29
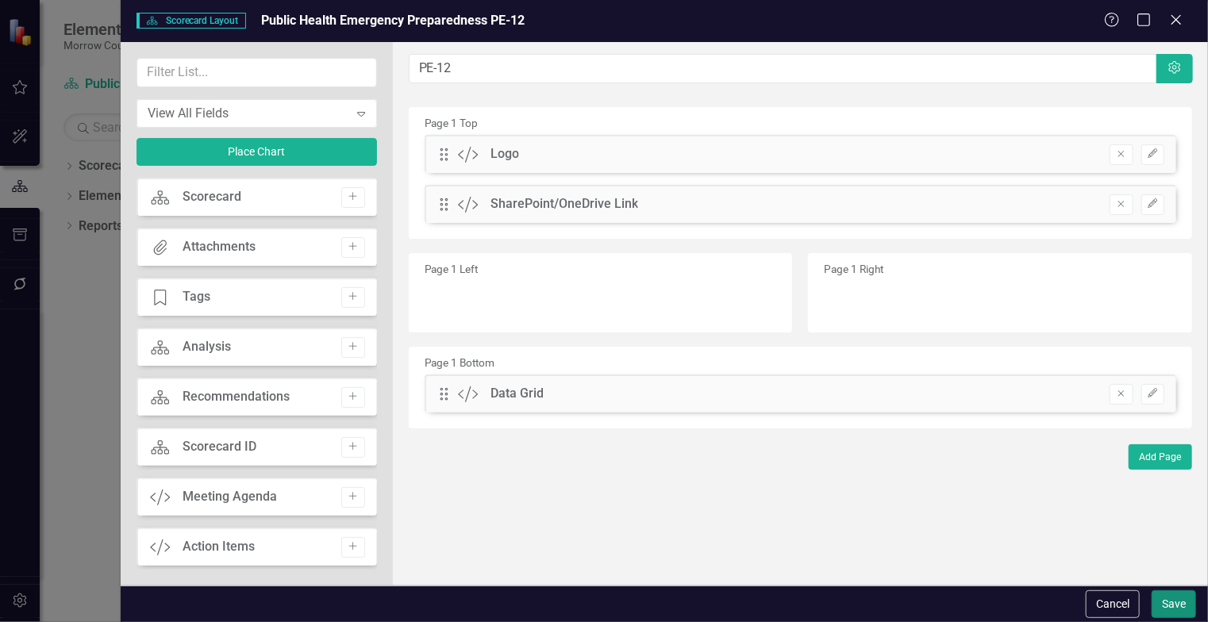
click at [1181, 595] on button "Save" at bounding box center [1174, 605] width 44 height 28
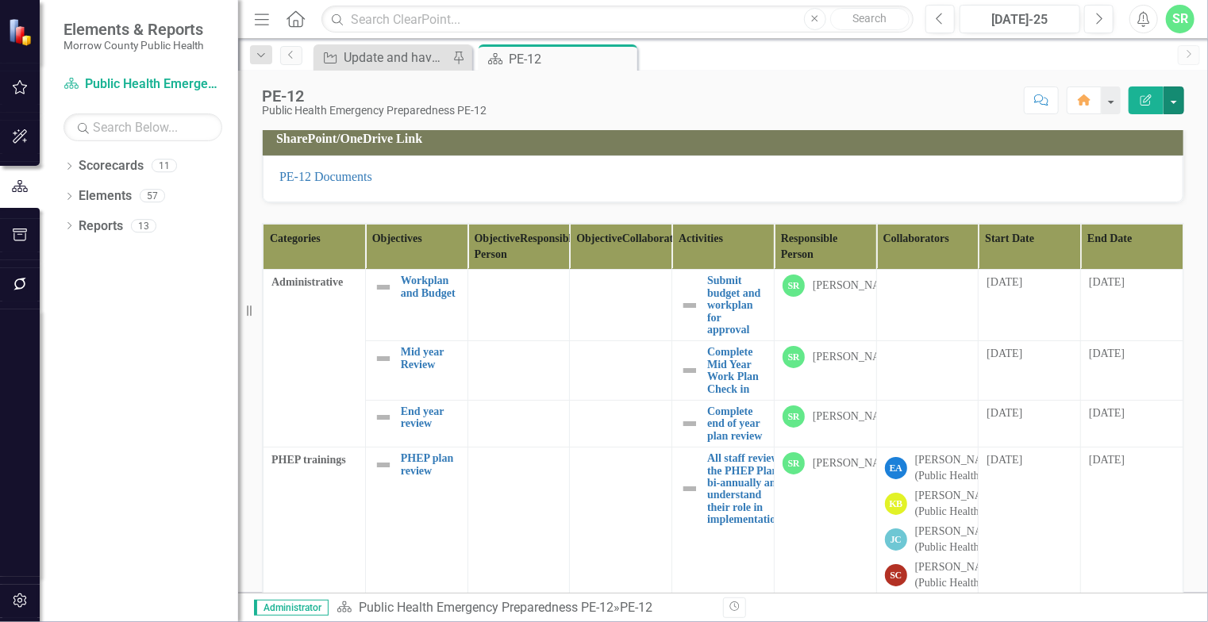
scroll to position [350, 0]
click at [1176, 103] on button "button" at bounding box center [1174, 101] width 21 height 28
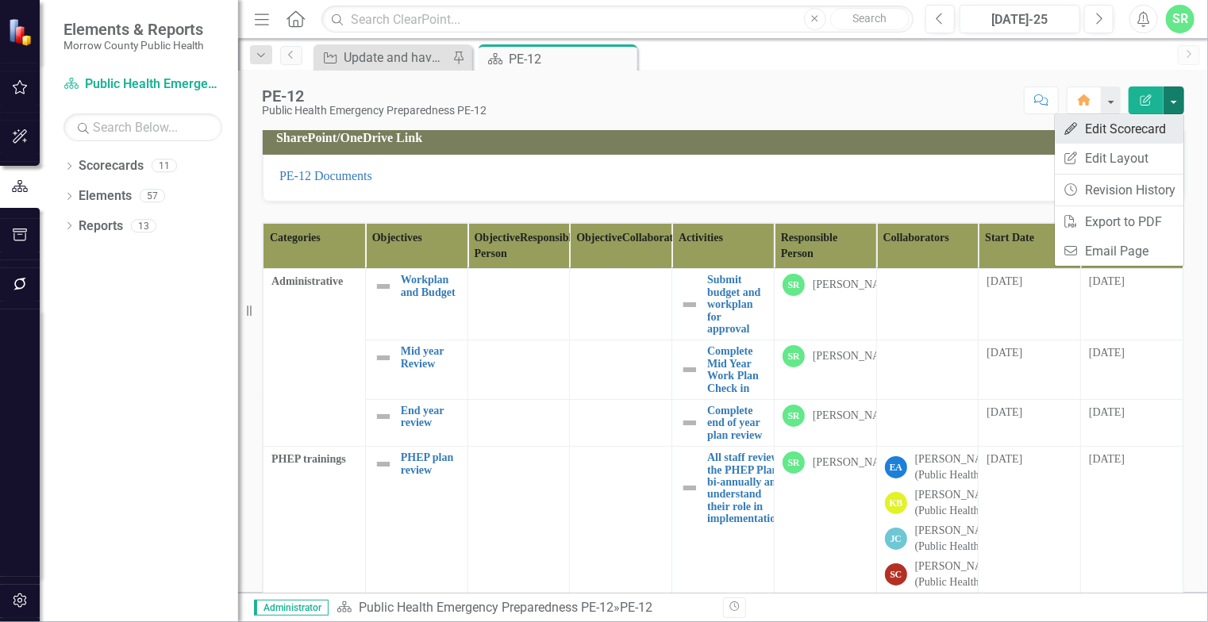
click at [1126, 131] on link "Edit Edit Scorecard" at bounding box center [1119, 128] width 129 height 29
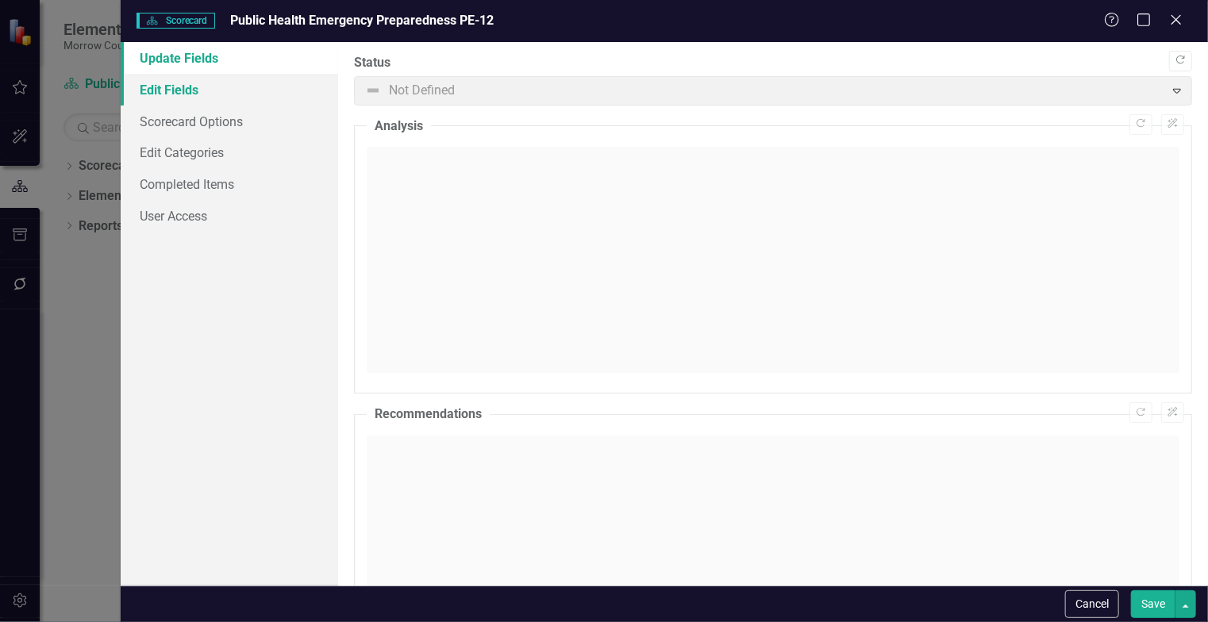
click at [213, 90] on link "Edit Fields" at bounding box center [229, 90] width 217 height 32
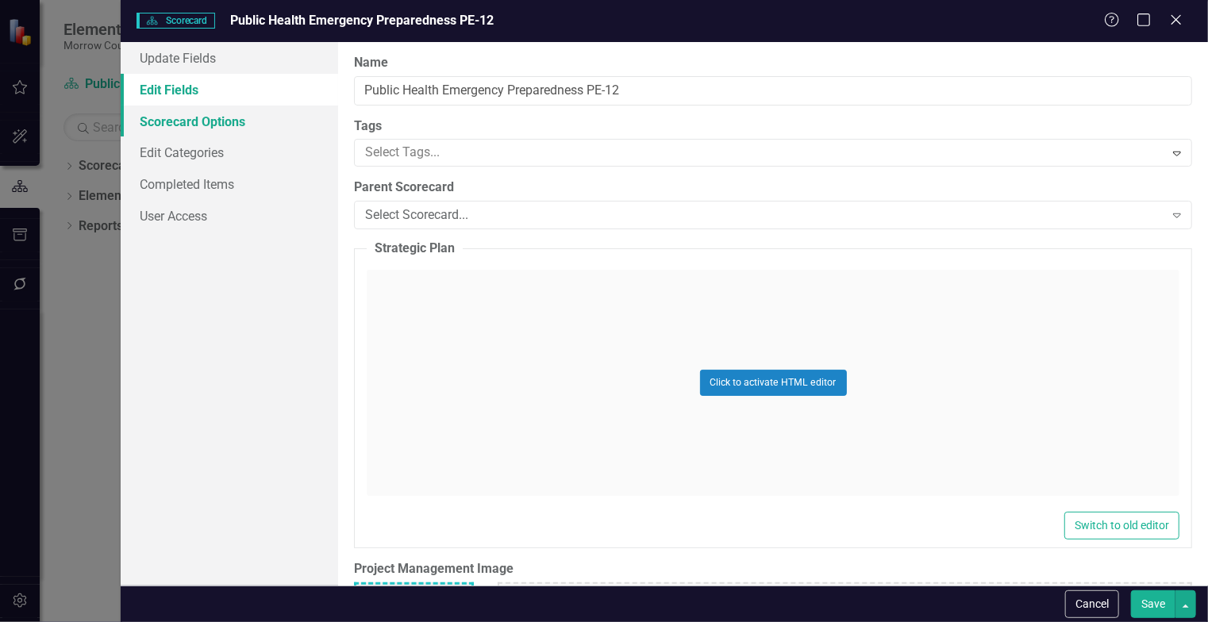
click at [218, 120] on link "Scorecard Options" at bounding box center [229, 122] width 217 height 32
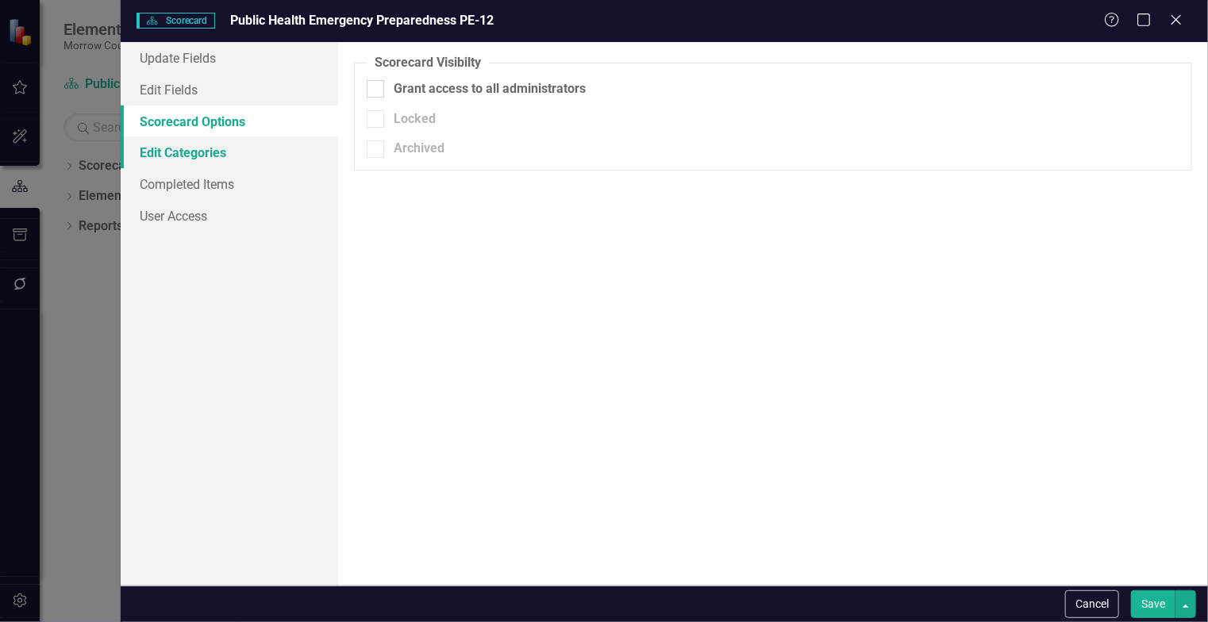
click at [216, 139] on link "Edit Categories" at bounding box center [229, 153] width 217 height 32
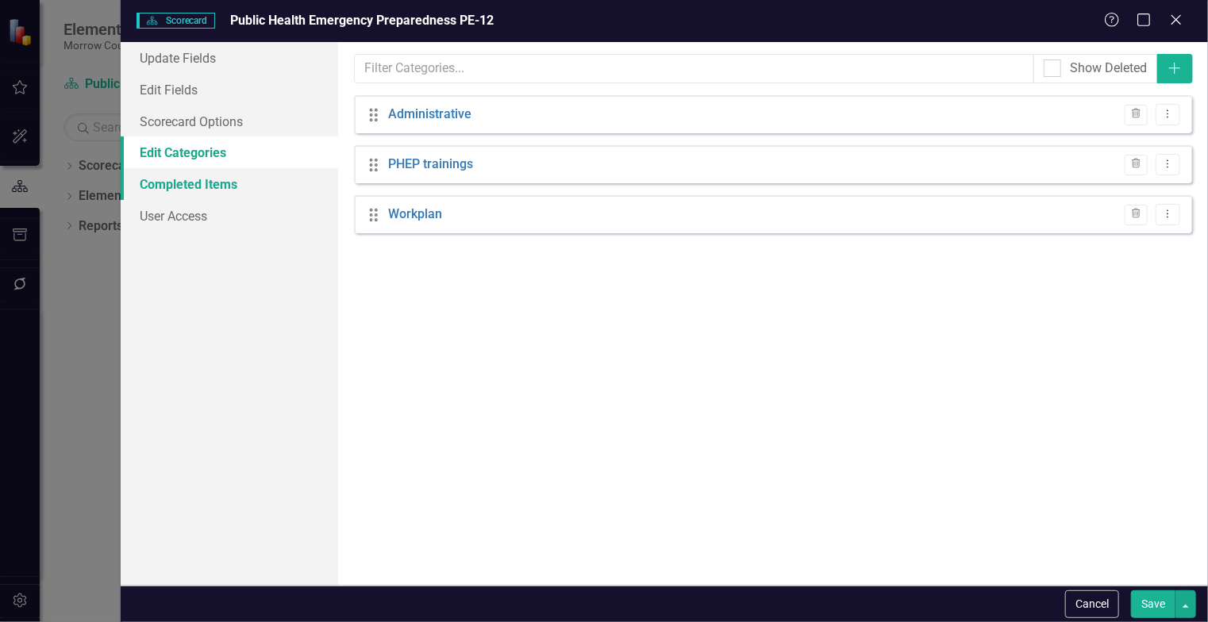
click at [216, 194] on link "Completed Items" at bounding box center [229, 184] width 217 height 32
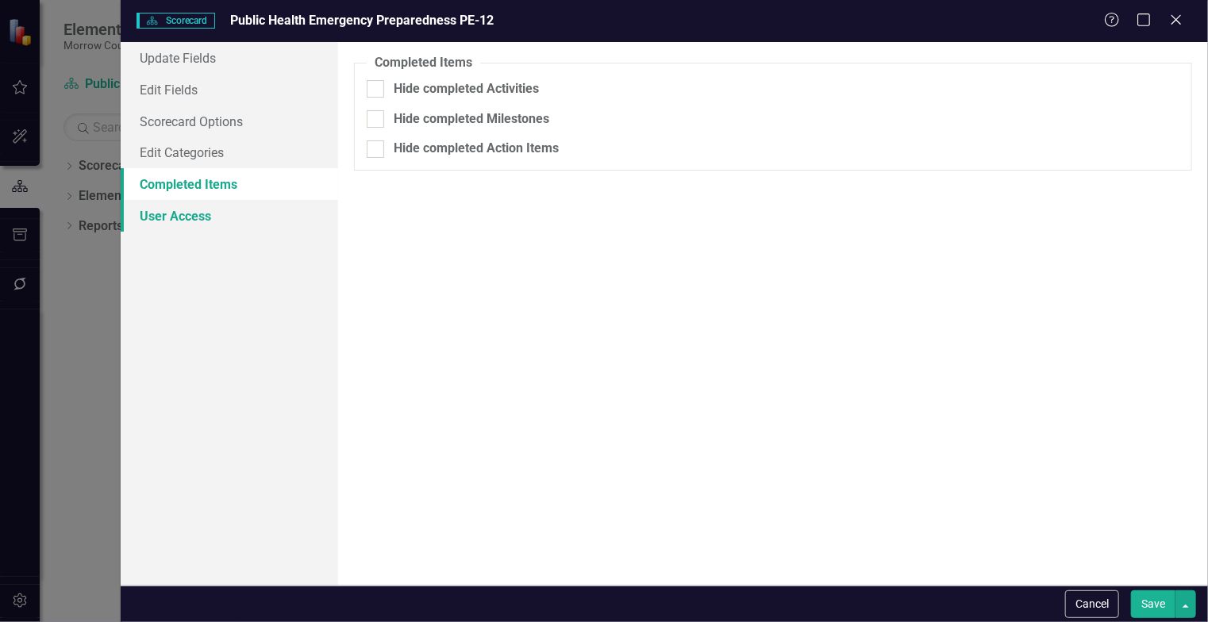
click at [210, 217] on link "User Access" at bounding box center [229, 216] width 217 height 32
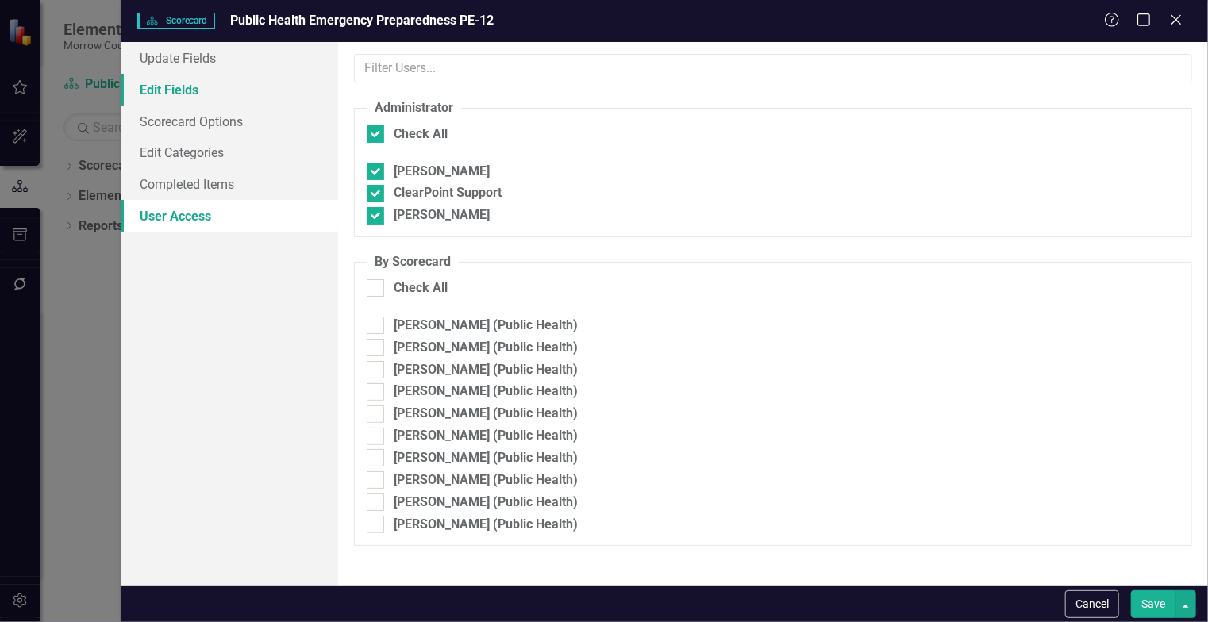
click at [224, 98] on link "Edit Fields" at bounding box center [229, 90] width 217 height 32
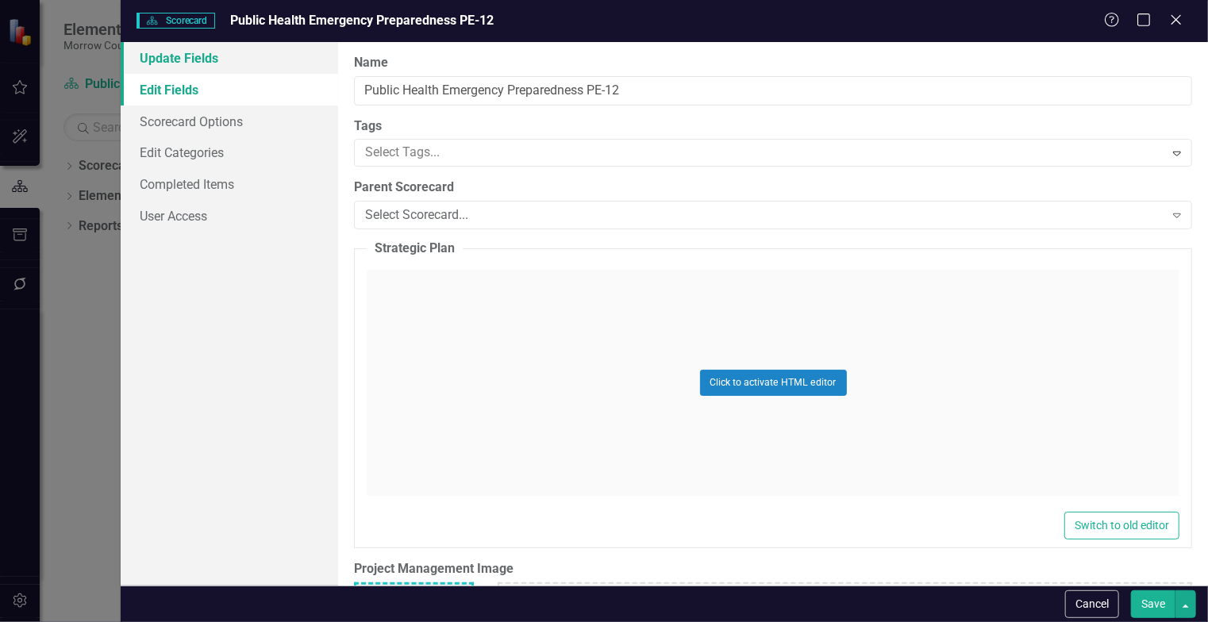
click at [228, 63] on link "Update Fields" at bounding box center [229, 58] width 217 height 32
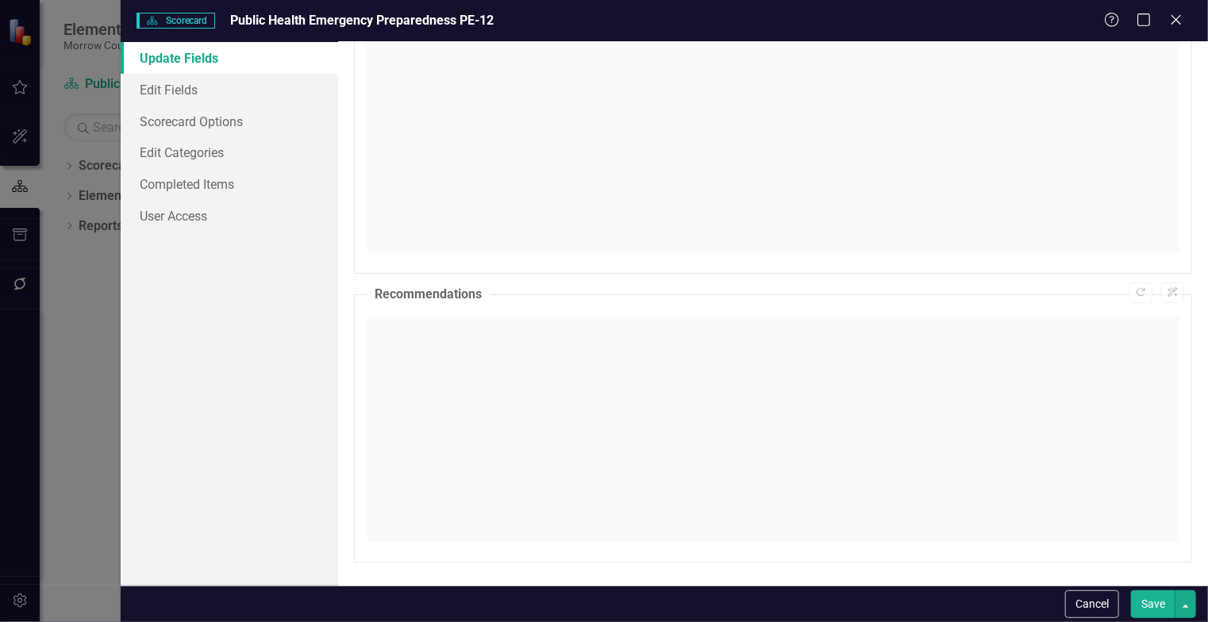
scroll to position [0, 0]
click at [1175, 23] on icon "Close" at bounding box center [1176, 19] width 20 height 15
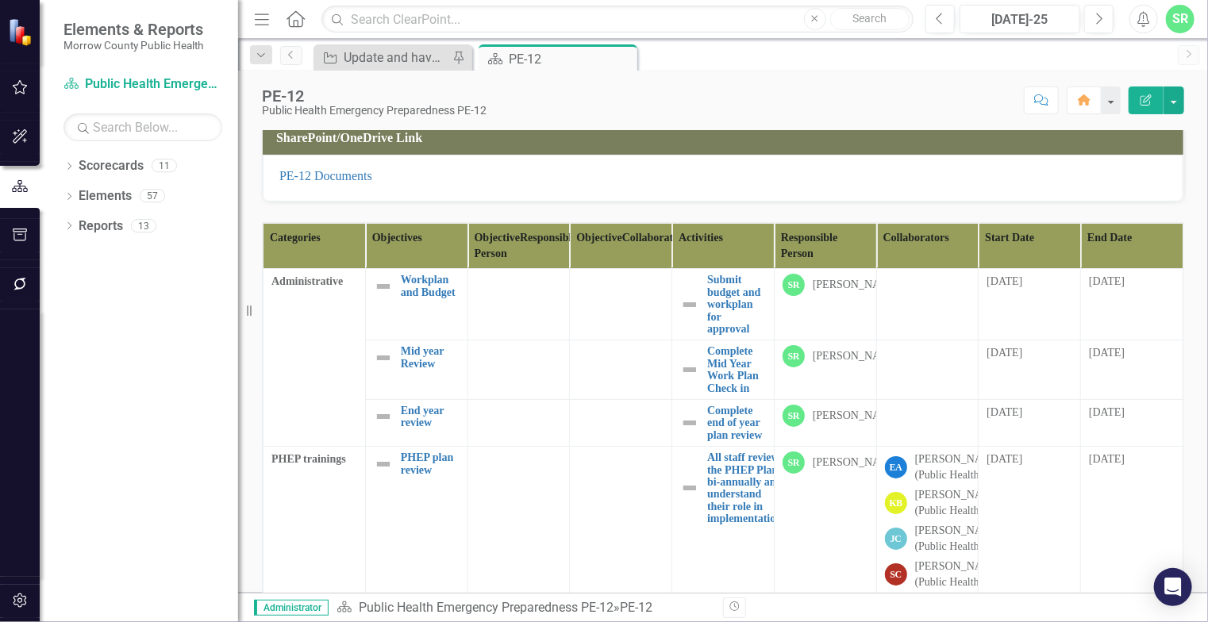
click at [516, 243] on th "Objective Responsible Person" at bounding box center [519, 246] width 102 height 45
click at [1175, 106] on button "button" at bounding box center [1174, 101] width 21 height 28
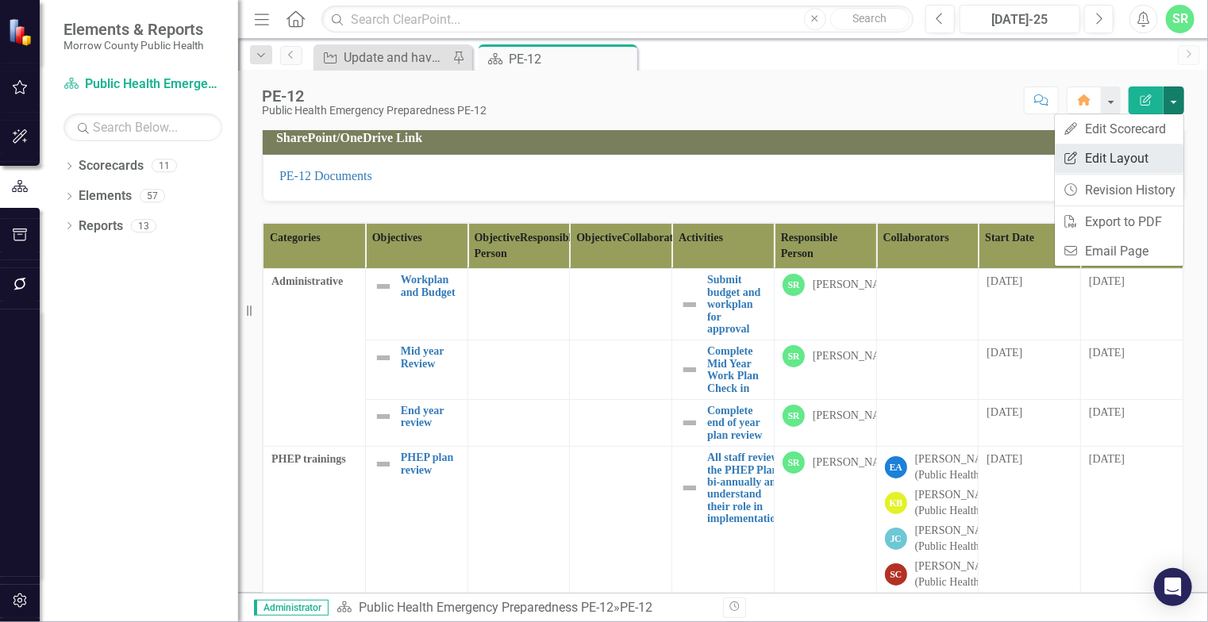
click at [1140, 152] on link "Edit Report Edit Layout" at bounding box center [1119, 158] width 129 height 29
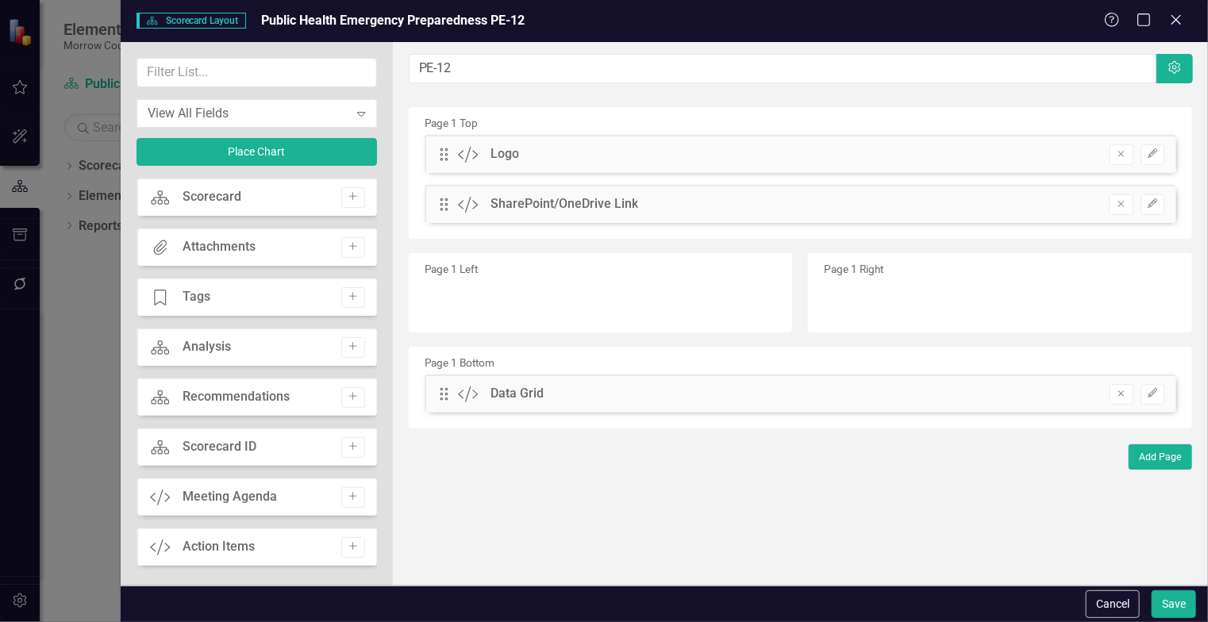
click at [216, 21] on span "Scorecard Scorecard Layout" at bounding box center [191, 21] width 109 height 16
click at [1181, 12] on icon "Close" at bounding box center [1176, 19] width 20 height 15
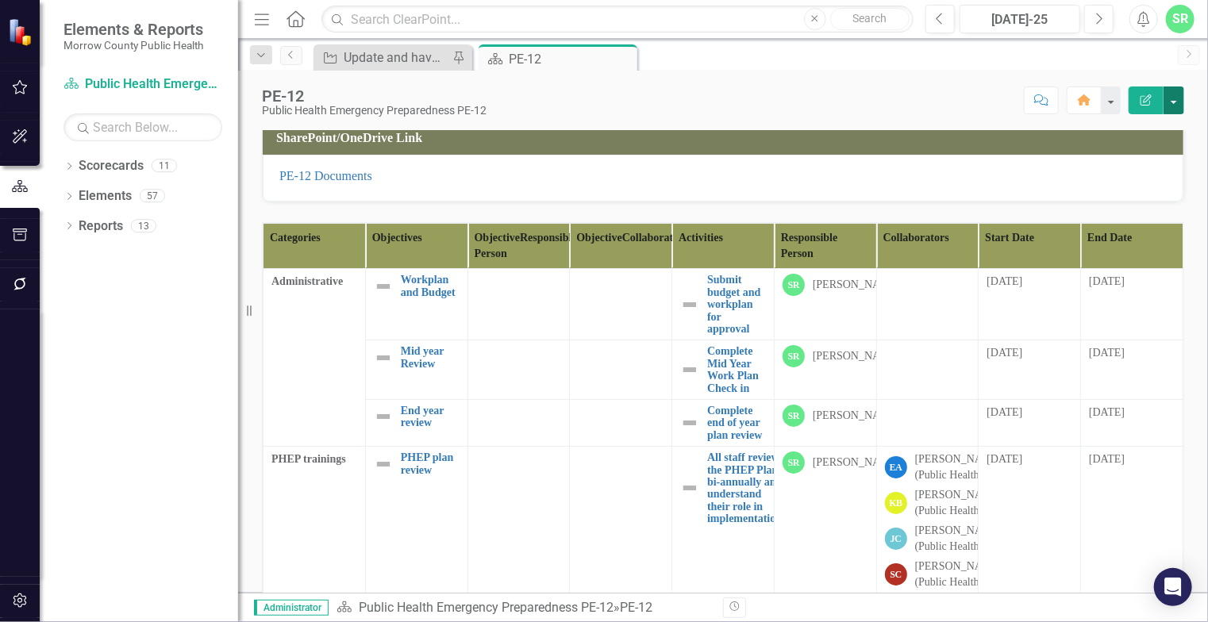
click at [1173, 98] on button "button" at bounding box center [1174, 101] width 21 height 28
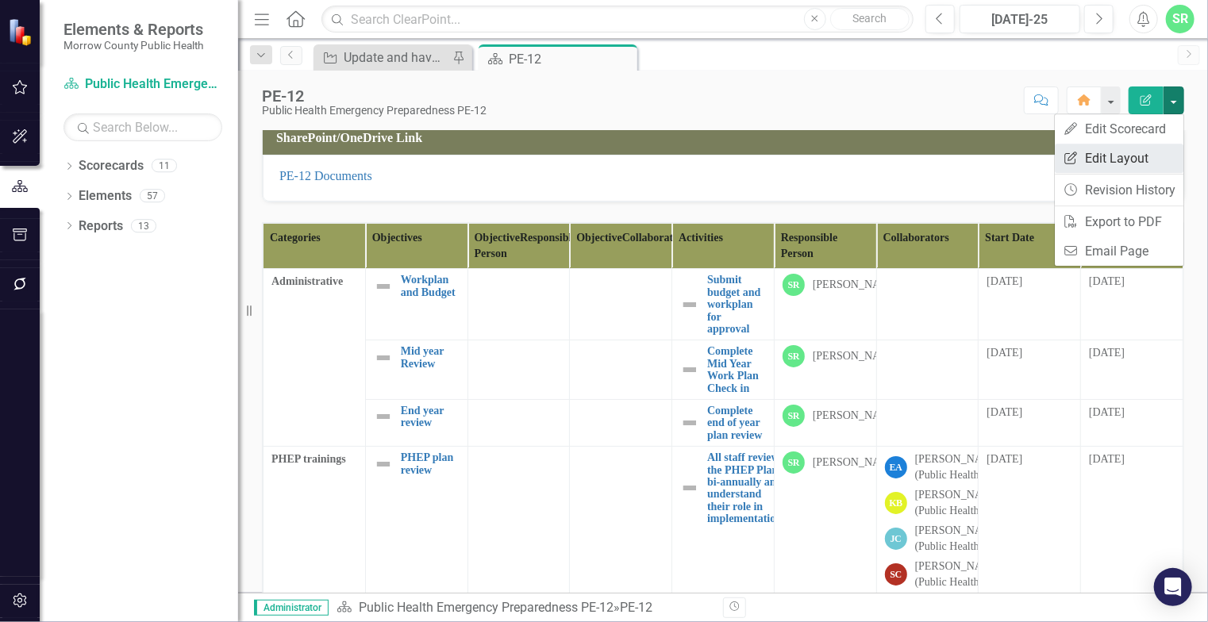
click at [1132, 152] on link "Edit Report Edit Layout" at bounding box center [1119, 158] width 129 height 29
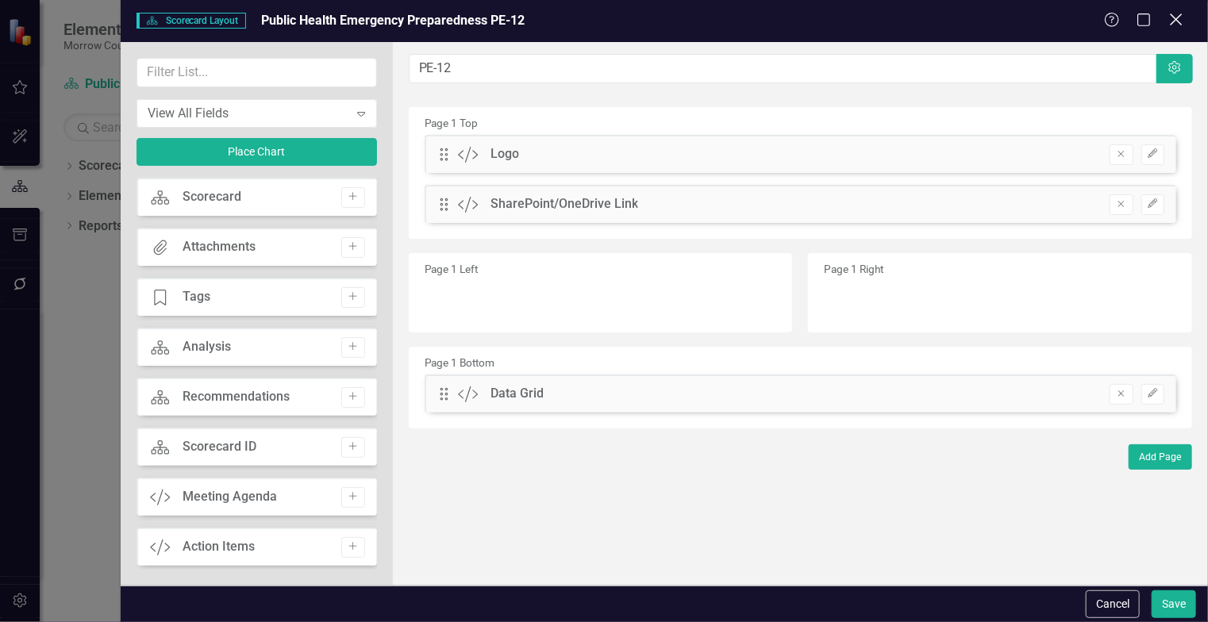
click at [1176, 21] on icon "Close" at bounding box center [1176, 19] width 20 height 15
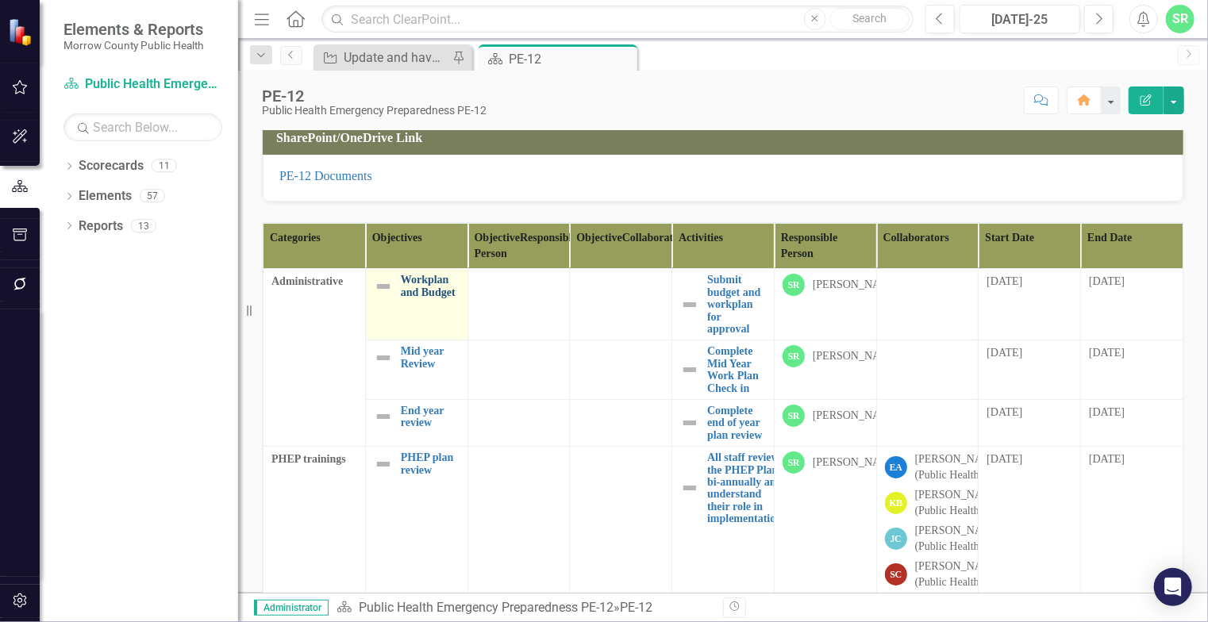
click at [412, 298] on link "Workplan and Budget" at bounding box center [430, 286] width 59 height 25
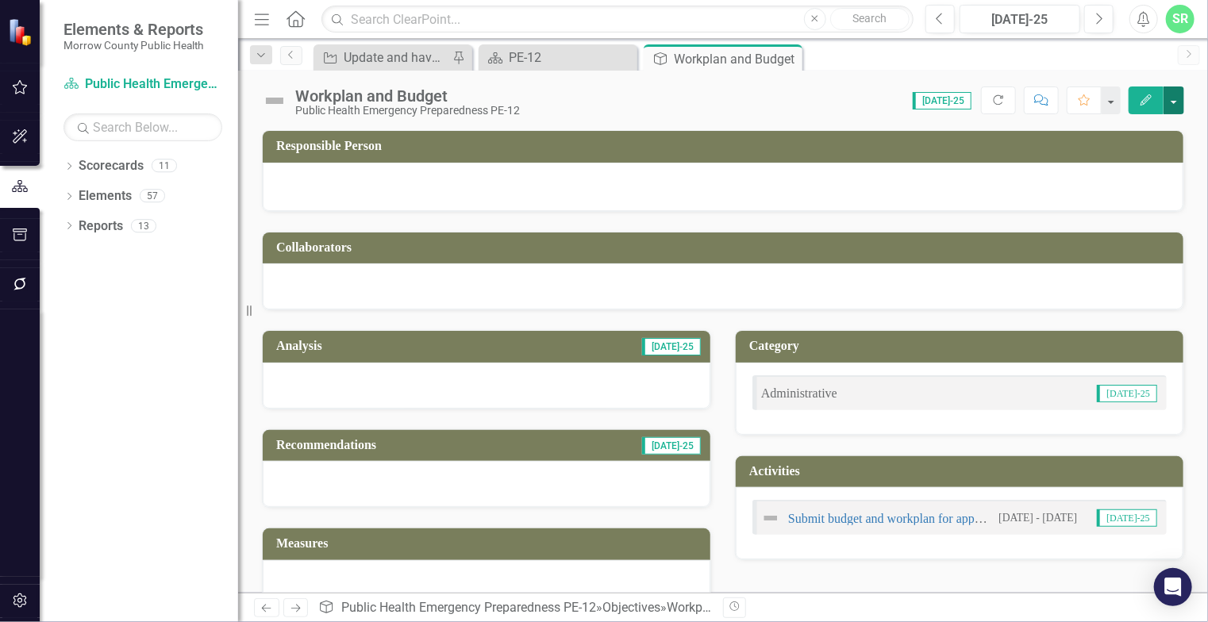
click at [1176, 104] on button "button" at bounding box center [1174, 101] width 21 height 28
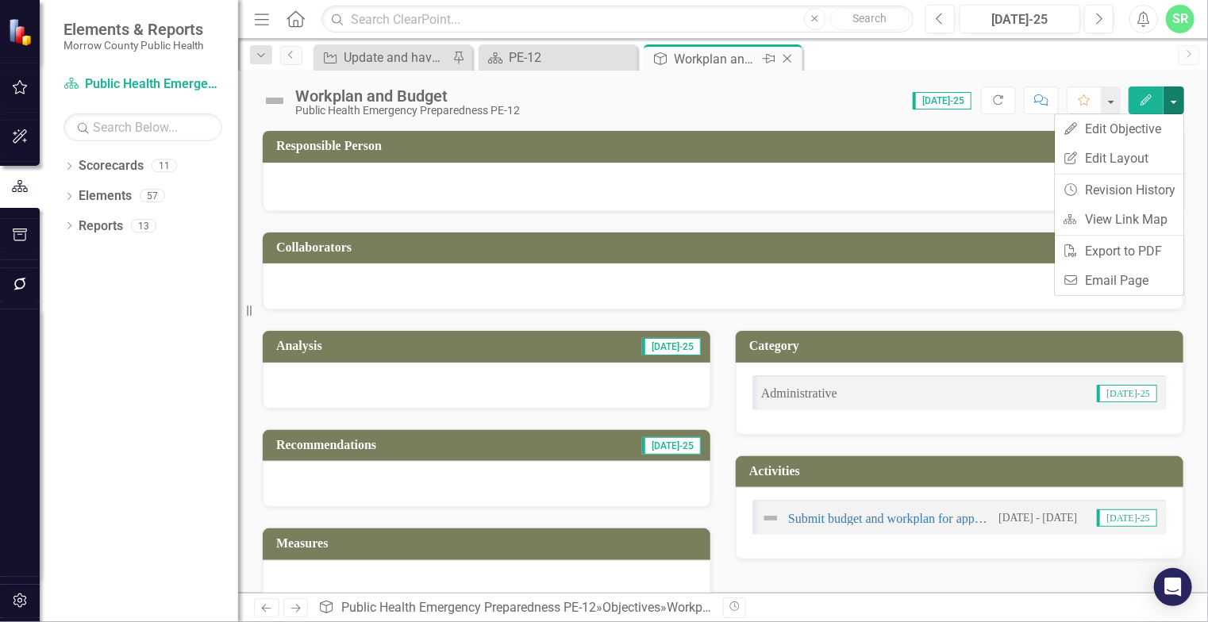
click at [787, 59] on icon at bounding box center [787, 59] width 9 height 9
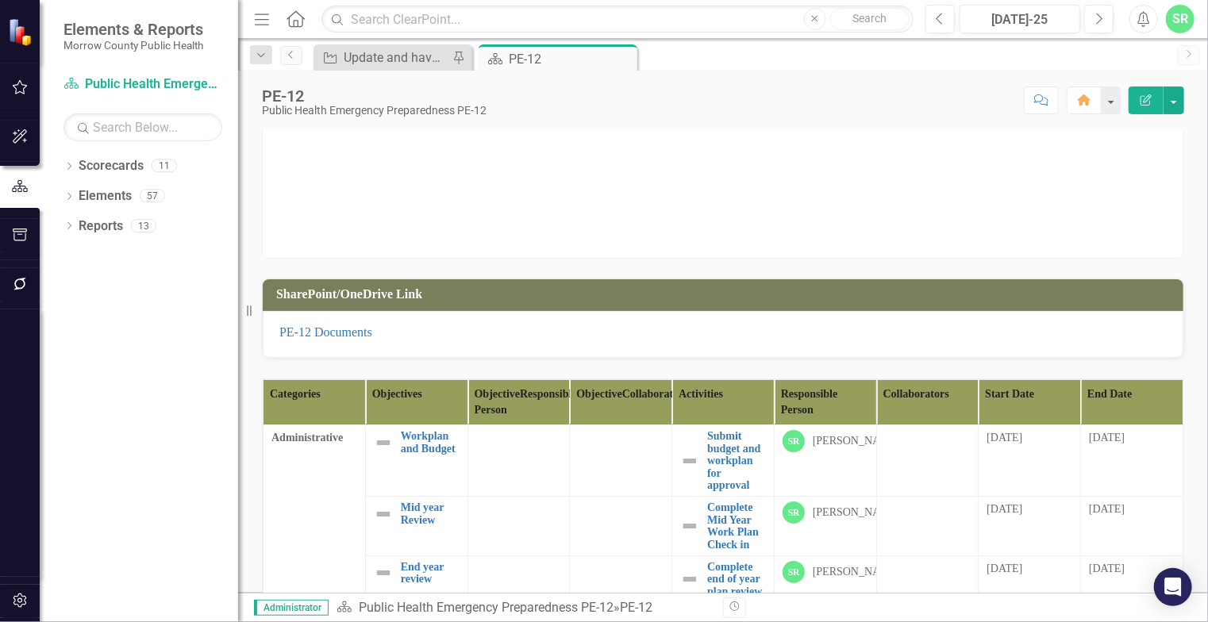
scroll to position [201, 0]
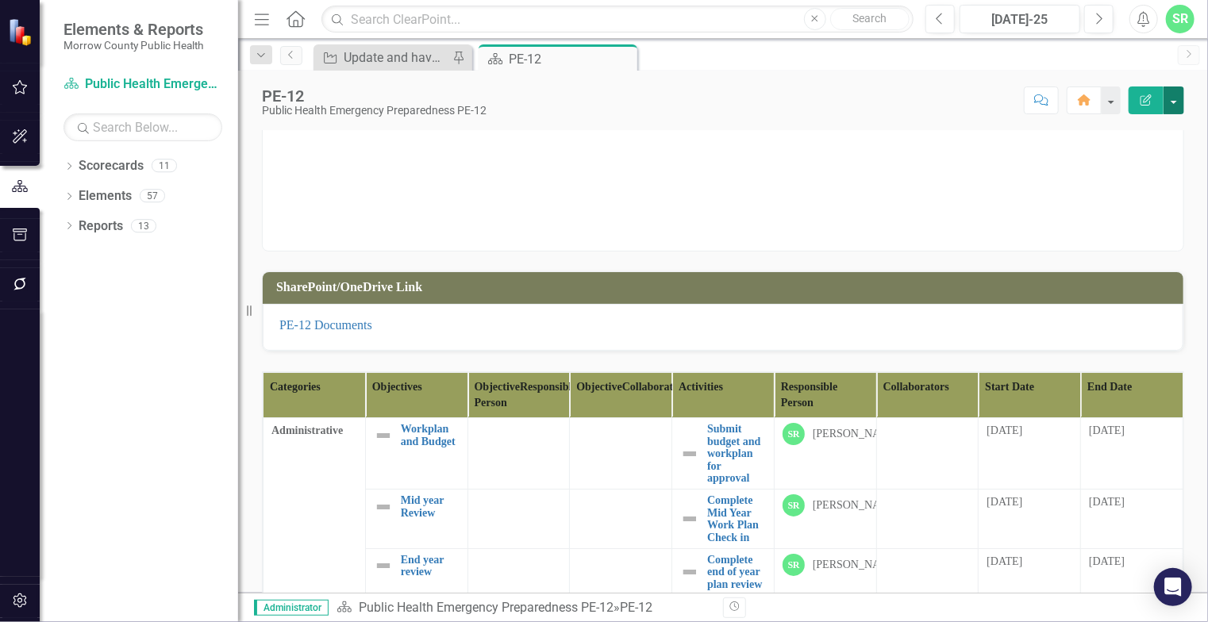
drag, startPoint x: 1108, startPoint y: 383, endPoint x: 1177, endPoint y: 102, distance: 289.4
click at [1177, 102] on button "button" at bounding box center [1174, 101] width 21 height 28
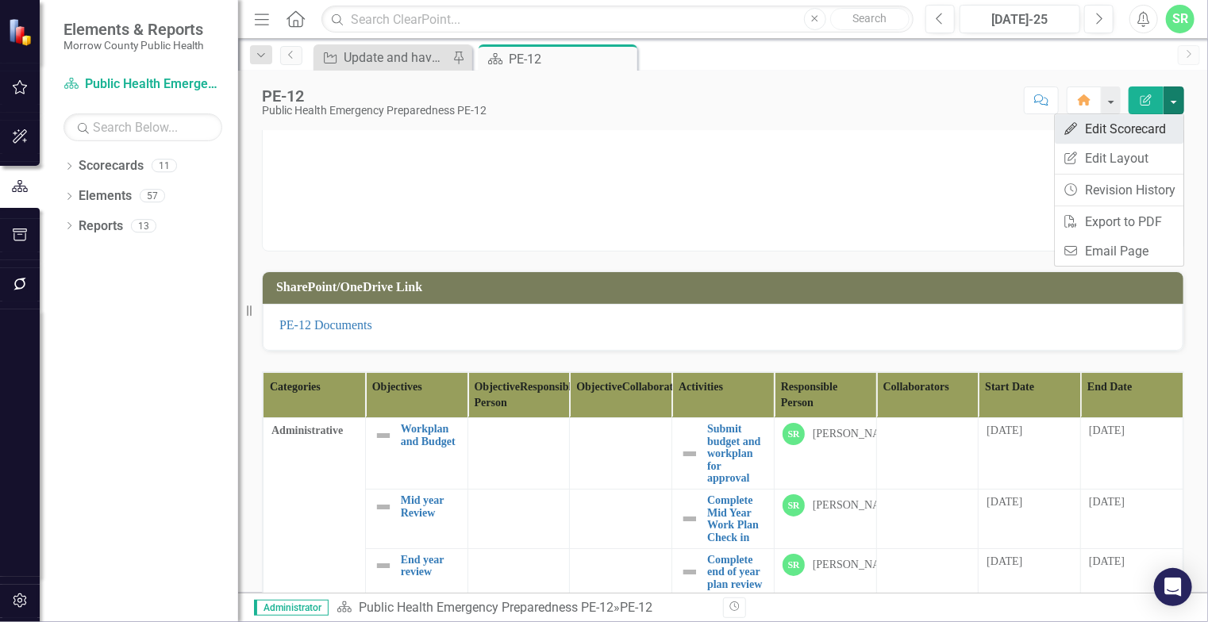
click at [1117, 129] on link "Edit Edit Scorecard" at bounding box center [1119, 128] width 129 height 29
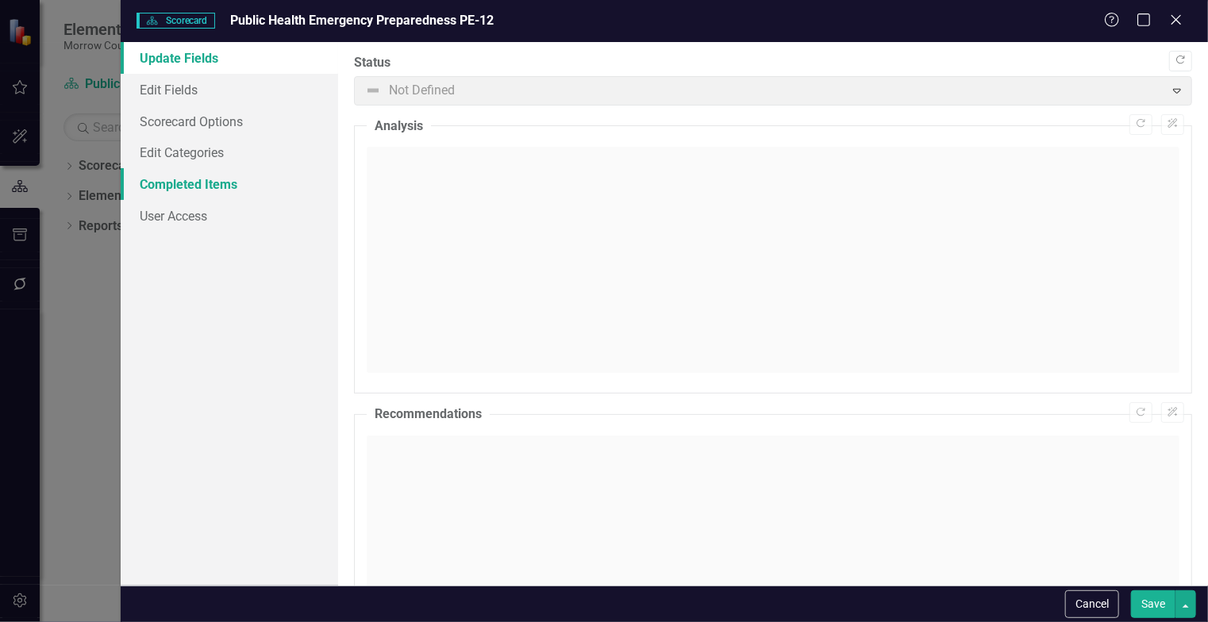
click at [232, 194] on link "Completed Items" at bounding box center [229, 184] width 217 height 32
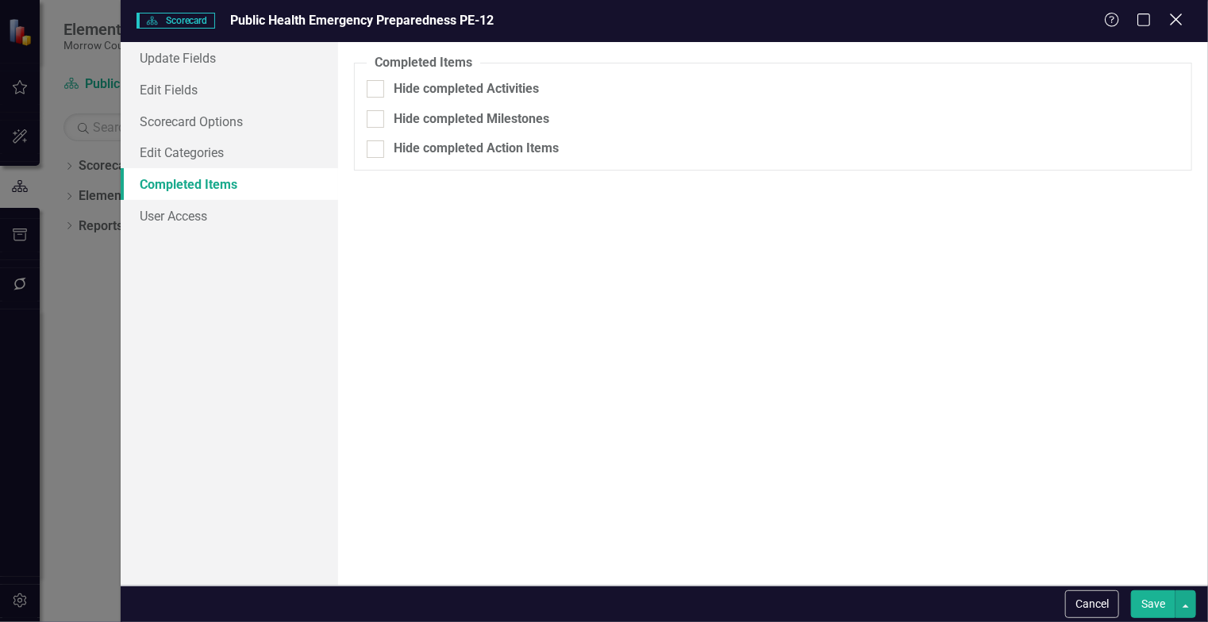
click at [1180, 16] on icon at bounding box center [1176, 19] width 12 height 12
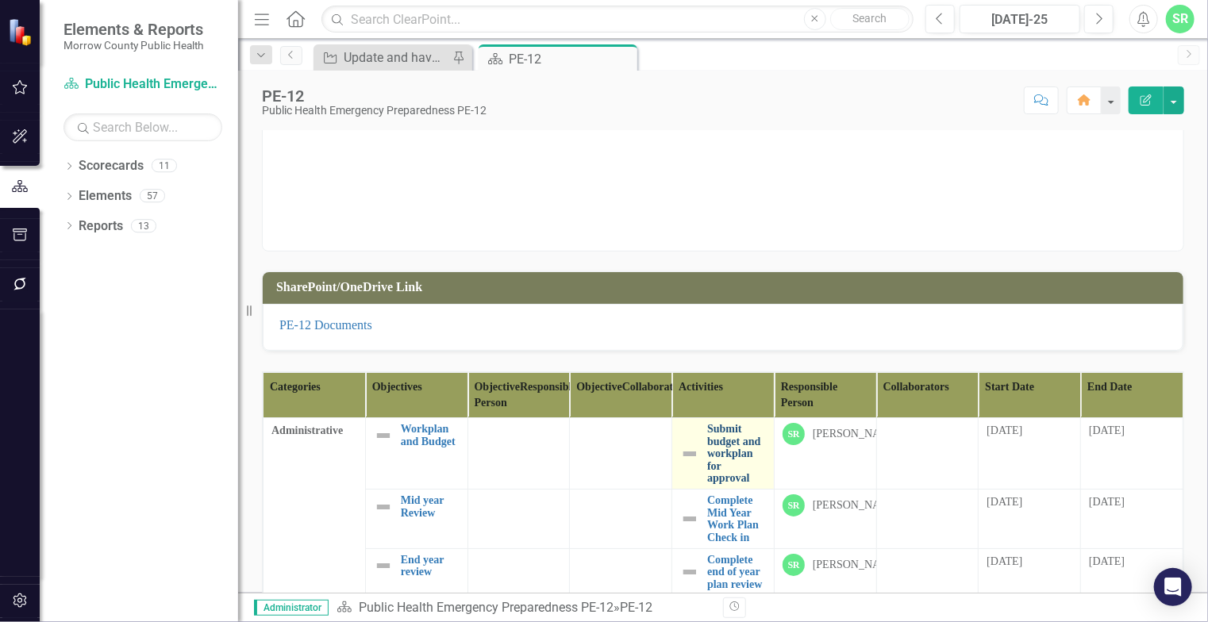
click at [723, 473] on link "Submit budget and workplan for approval" at bounding box center [736, 453] width 59 height 61
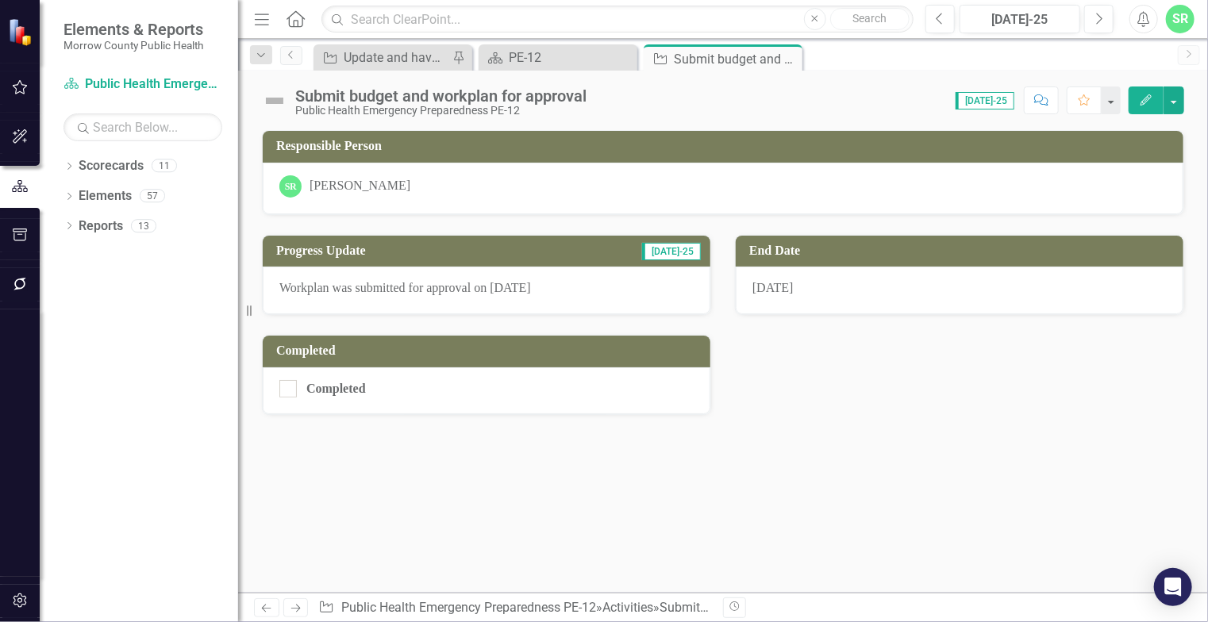
click at [1046, 87] on button "Comment" at bounding box center [1041, 101] width 35 height 28
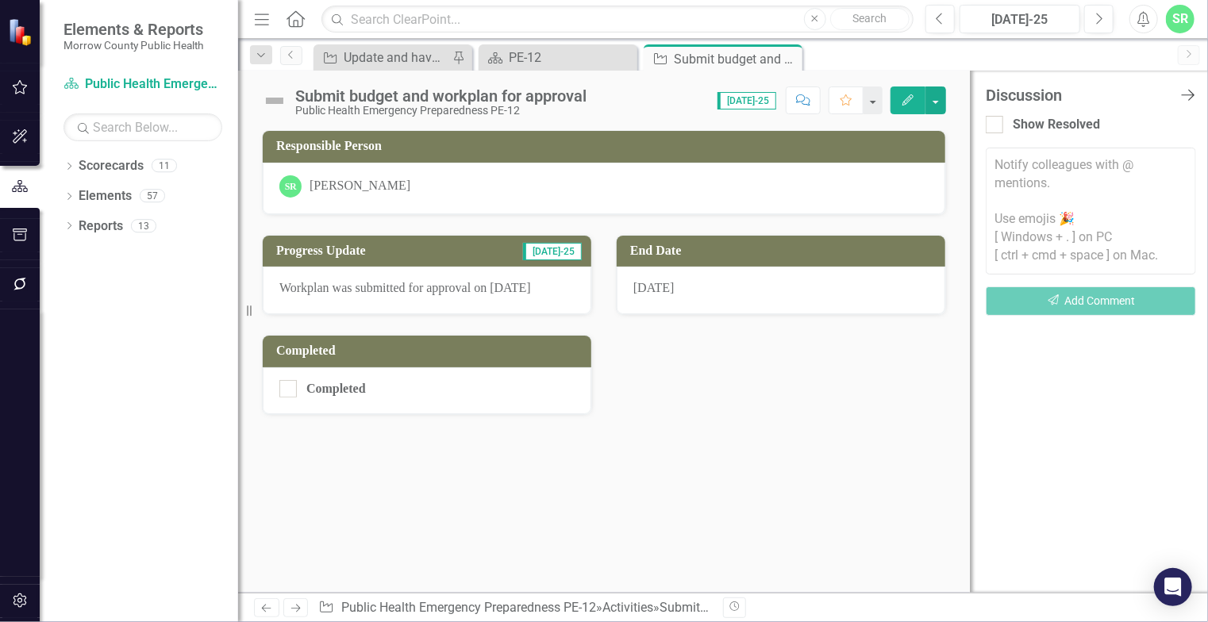
click at [1187, 88] on icon "Close Discussion Bar" at bounding box center [1188, 94] width 20 height 15
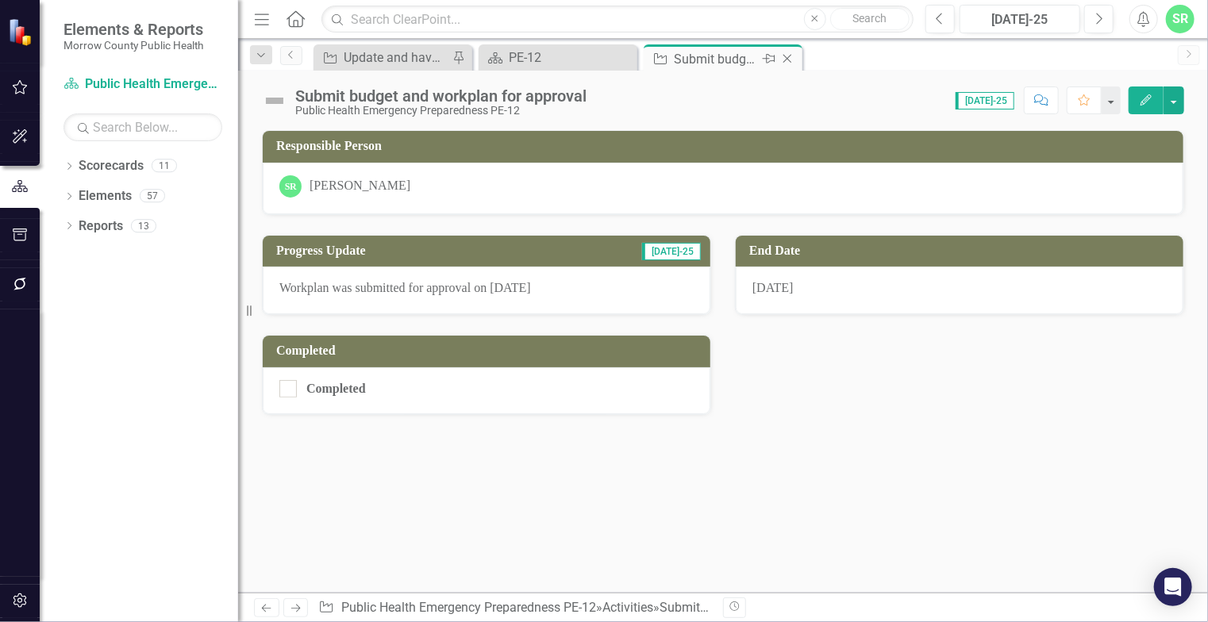
click at [787, 56] on icon "Close" at bounding box center [787, 58] width 16 height 13
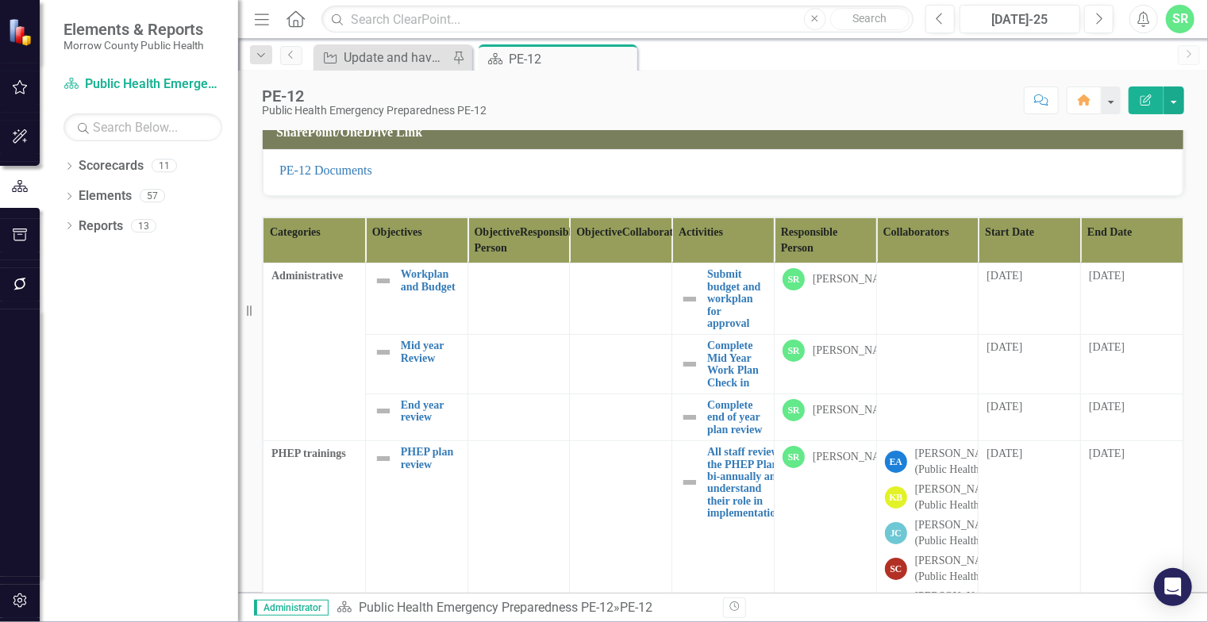
scroll to position [362, 0]
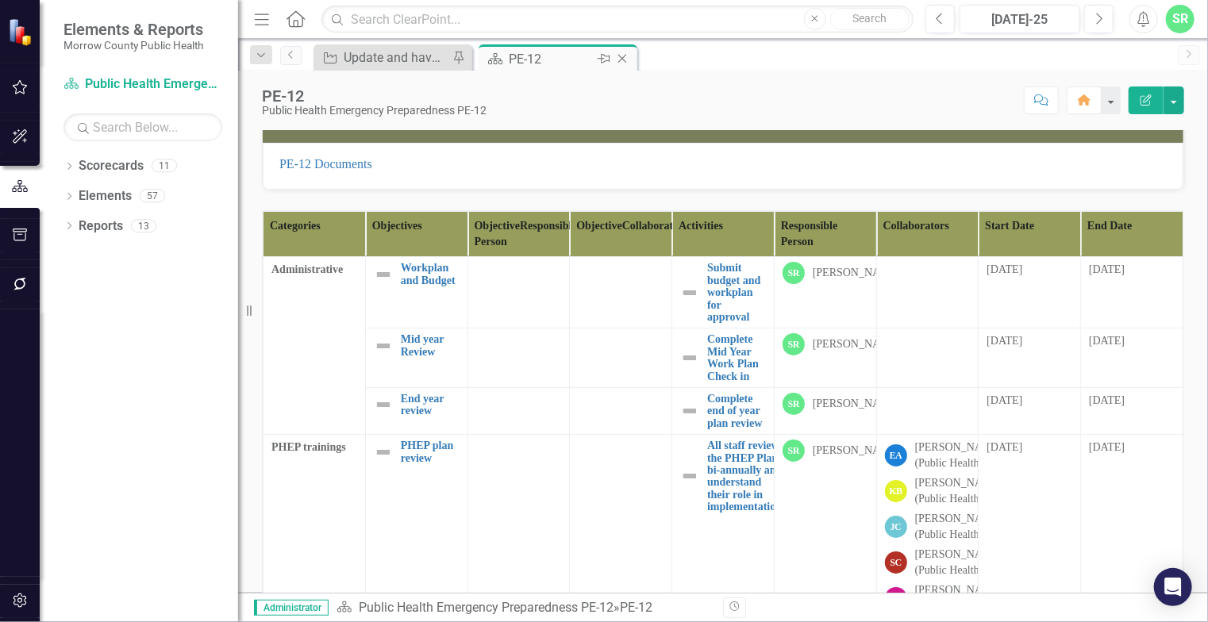
click at [622, 52] on icon "Close" at bounding box center [622, 58] width 16 height 13
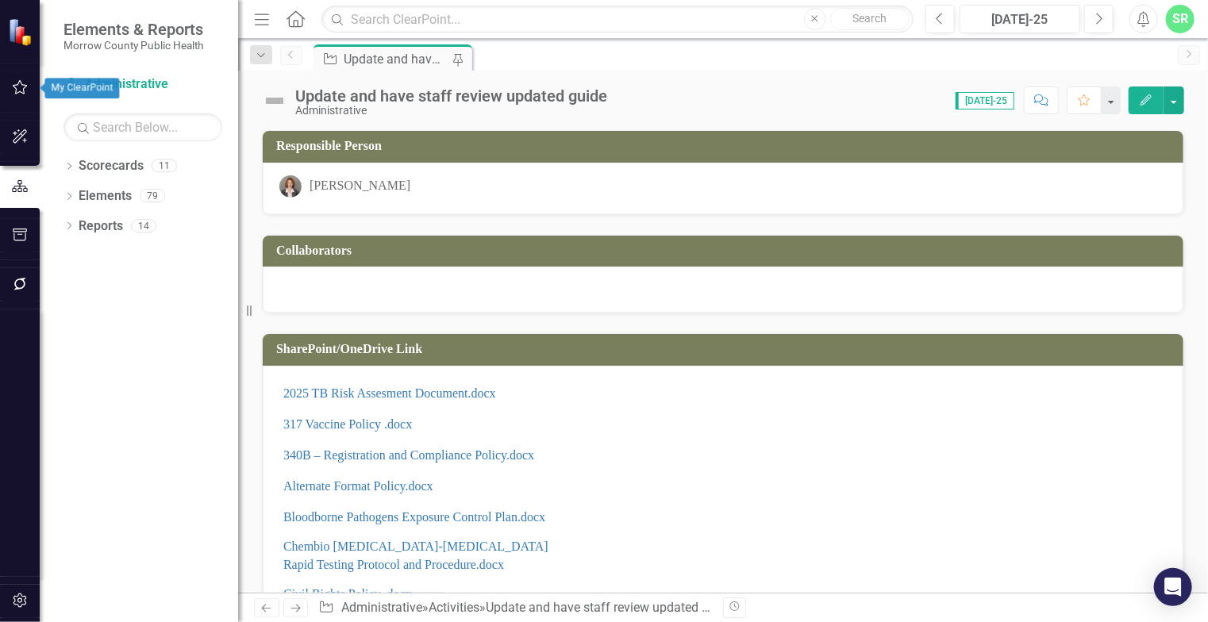
click at [17, 94] on icon "button" at bounding box center [20, 87] width 15 height 14
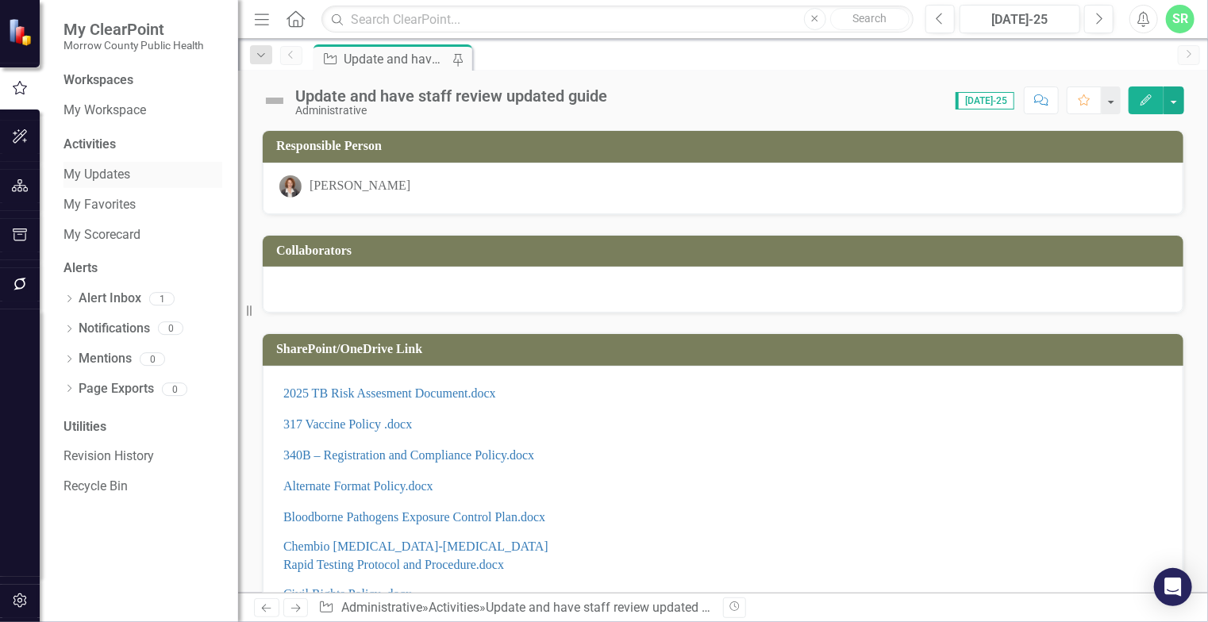
click at [114, 164] on div "My Updates" at bounding box center [143, 175] width 159 height 26
click at [100, 173] on link "My Updates" at bounding box center [143, 175] width 159 height 18
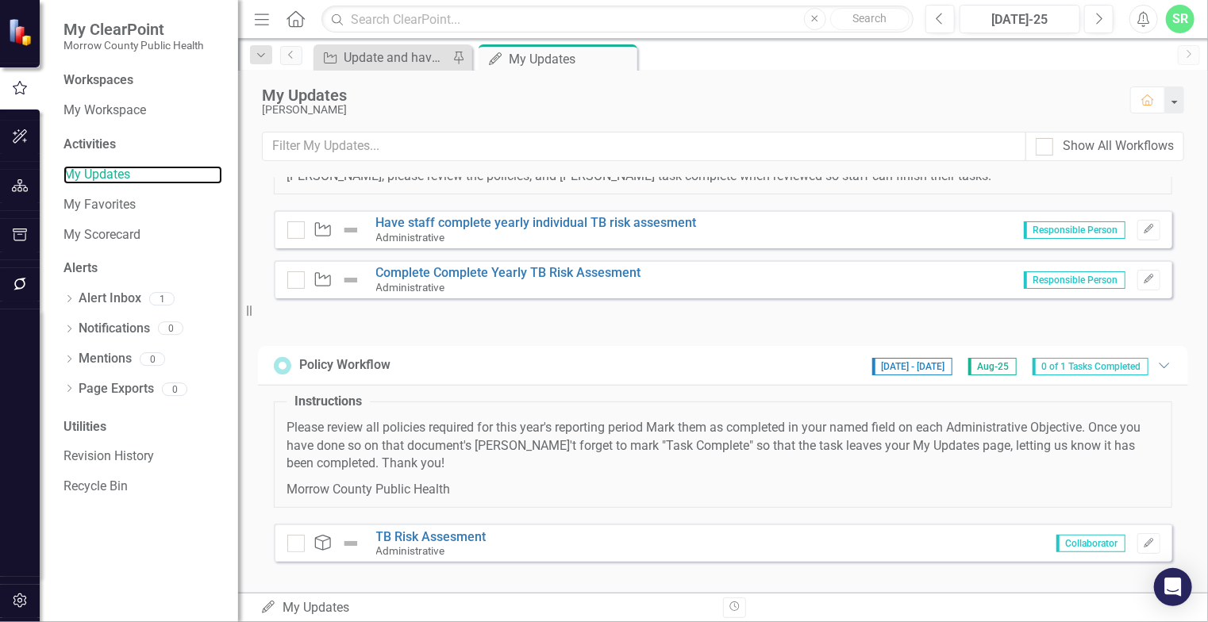
scroll to position [97, 0]
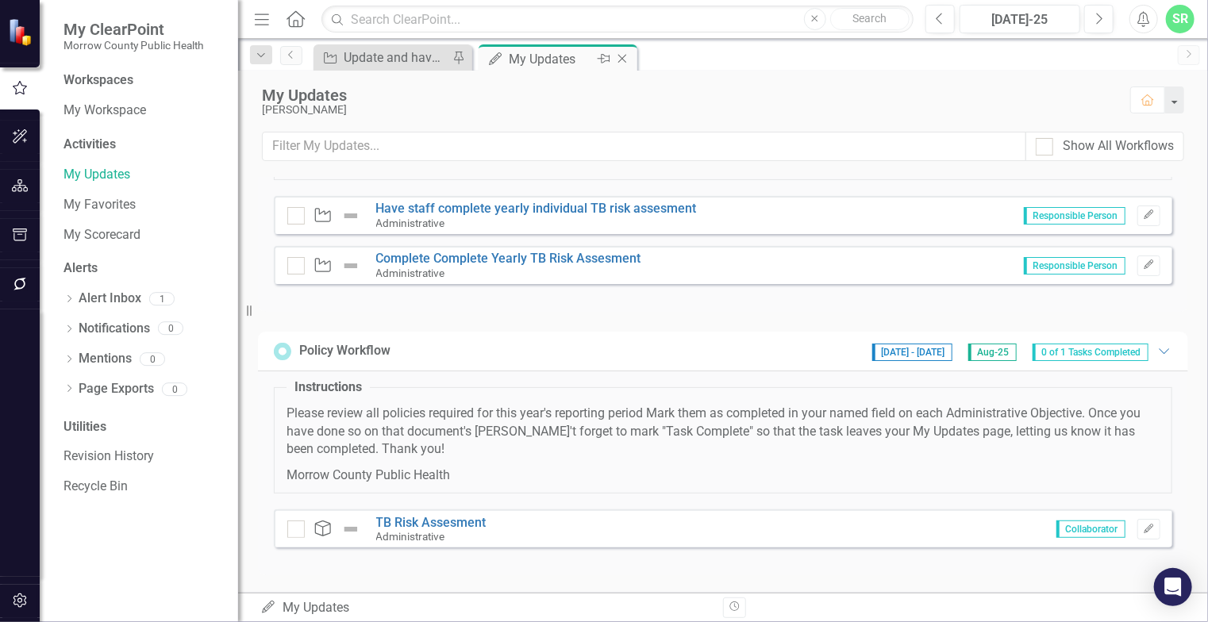
click at [620, 60] on icon "Close" at bounding box center [622, 58] width 16 height 13
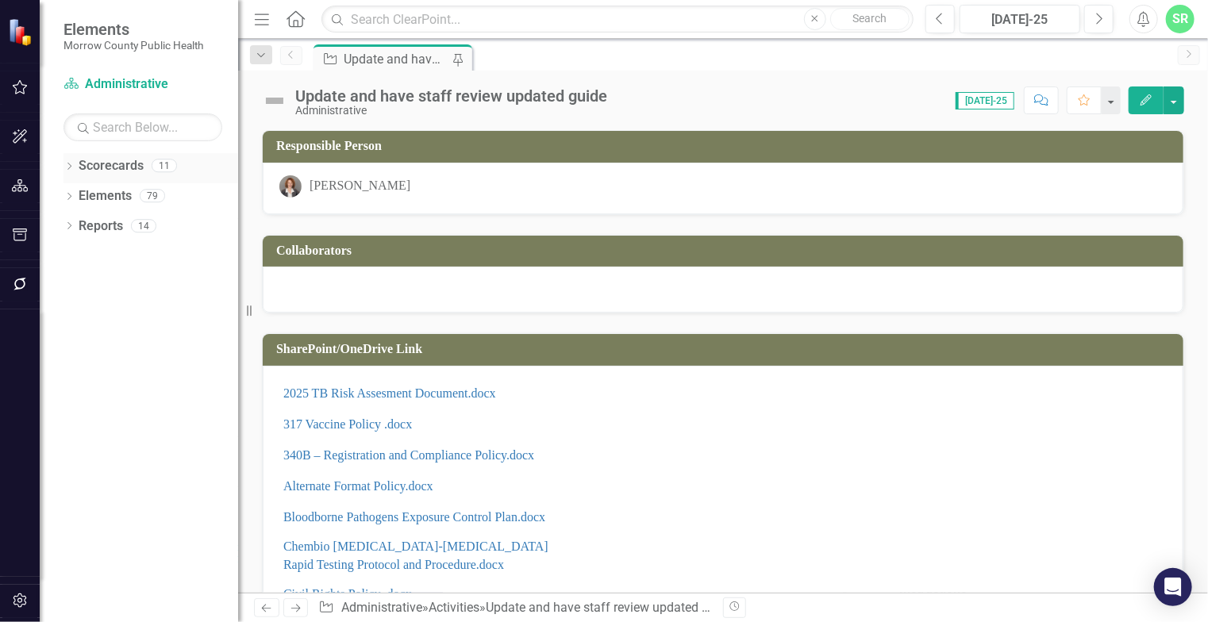
click at [111, 169] on link "Scorecards" at bounding box center [111, 166] width 65 height 18
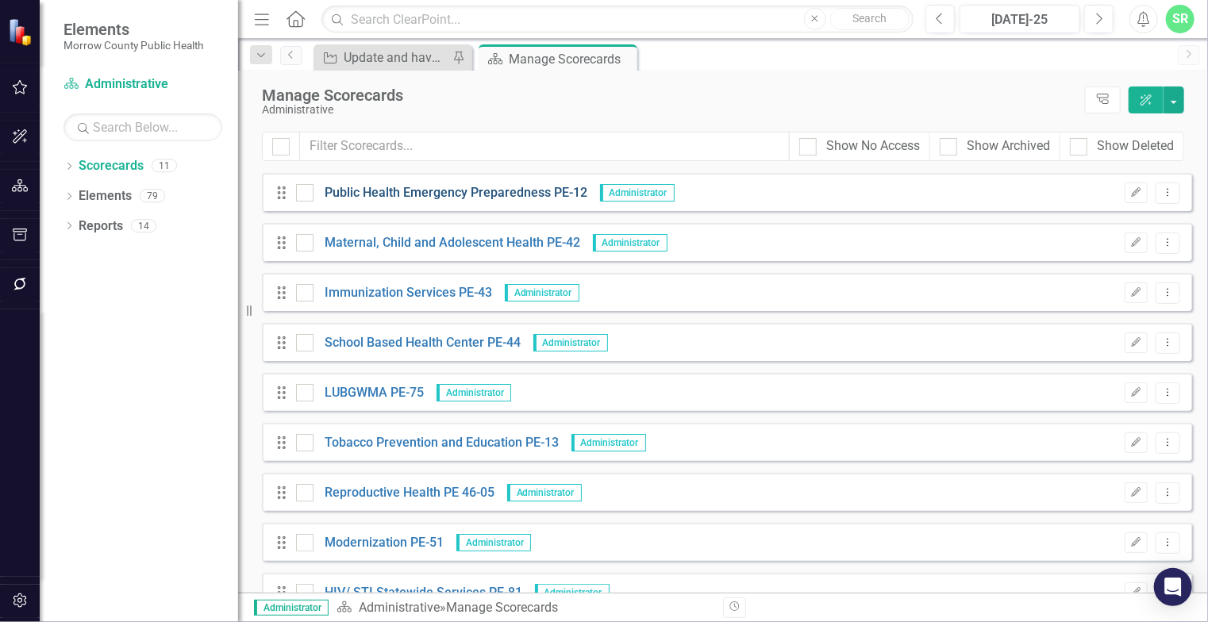
click at [442, 195] on link "Public Health Emergency Preparedness PE-12" at bounding box center [451, 193] width 275 height 18
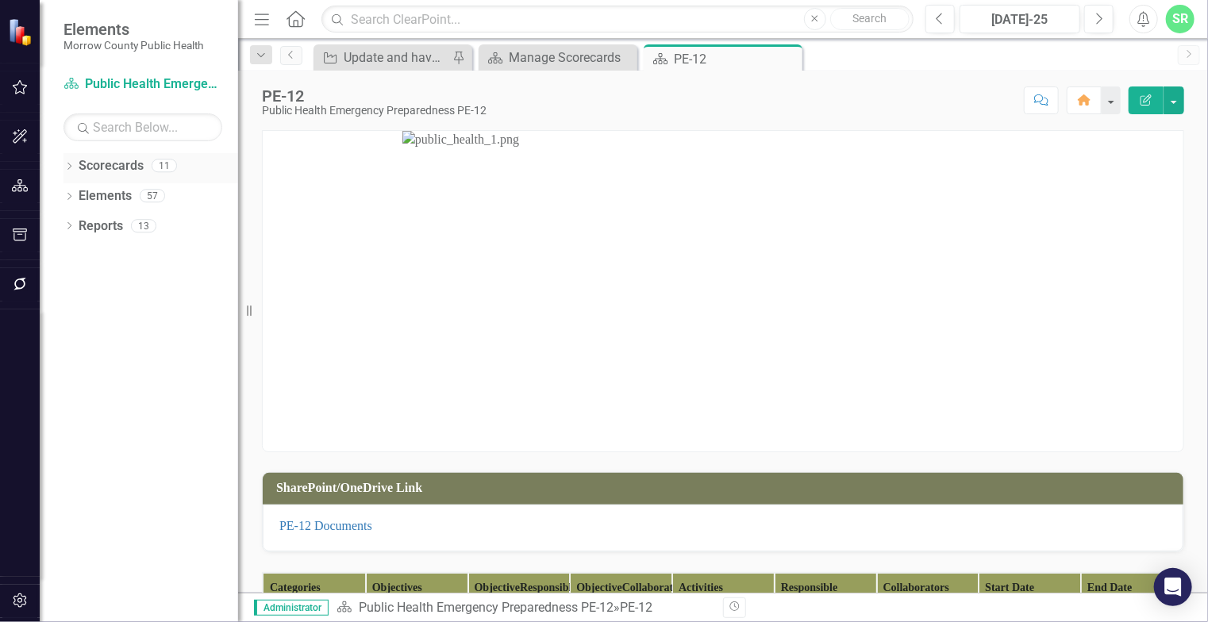
click at [127, 160] on link "Scorecards" at bounding box center [111, 166] width 65 height 18
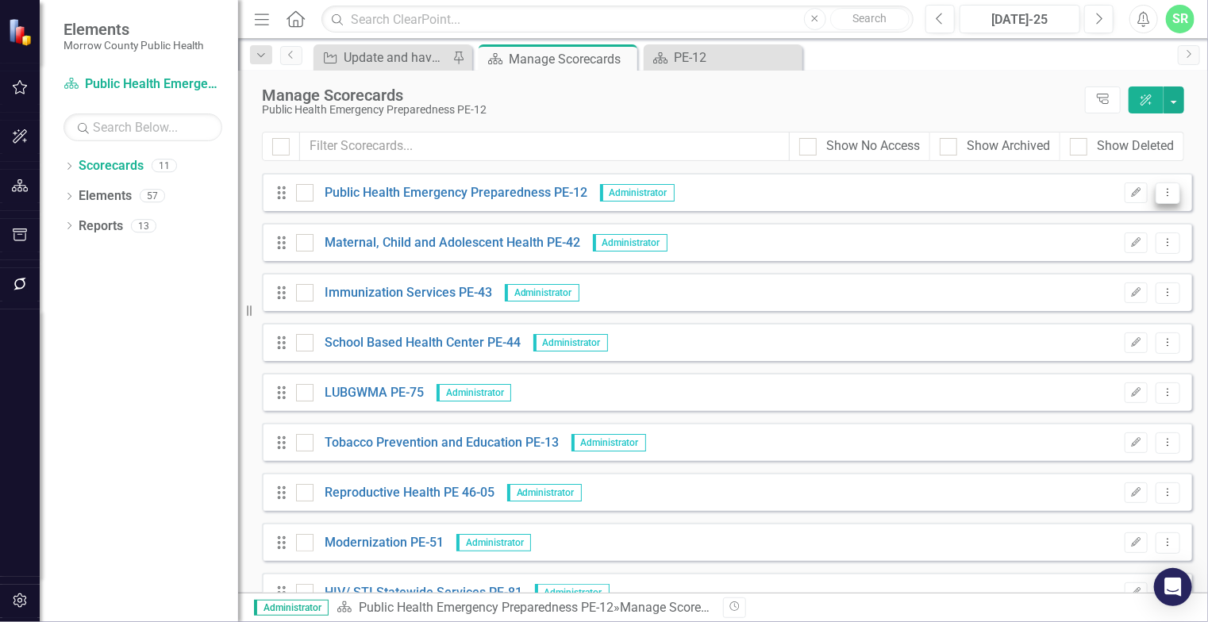
click at [1168, 192] on icon at bounding box center [1169, 192] width 2 height 8
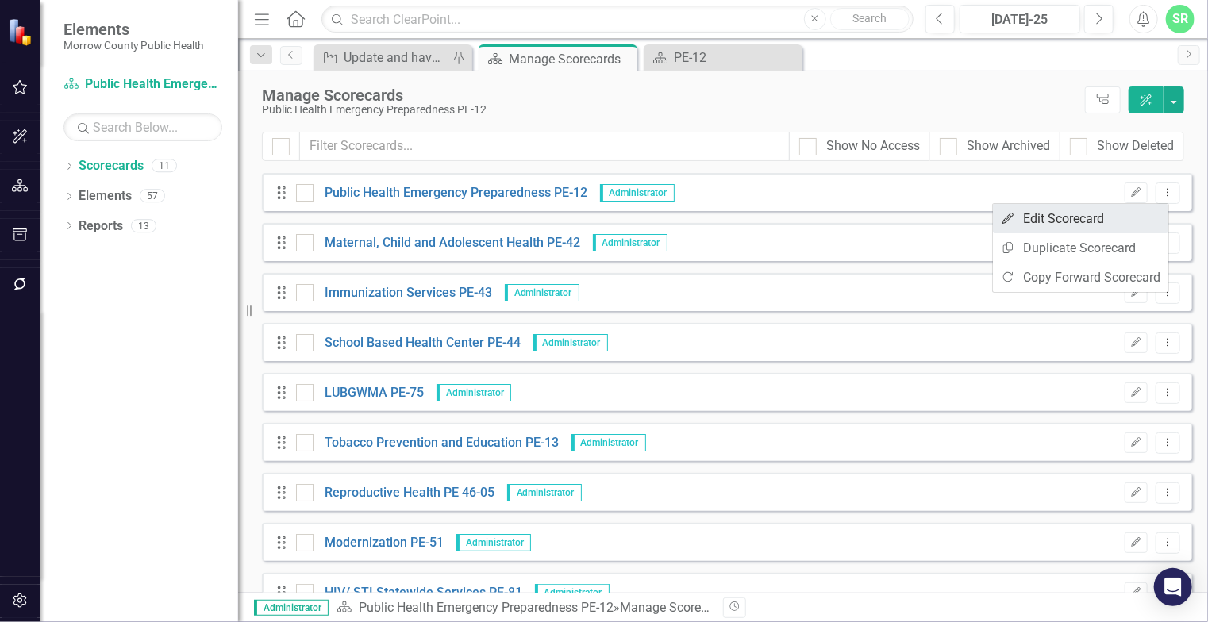
click at [1083, 215] on link "Edit Edit Scorecard" at bounding box center [1080, 218] width 175 height 29
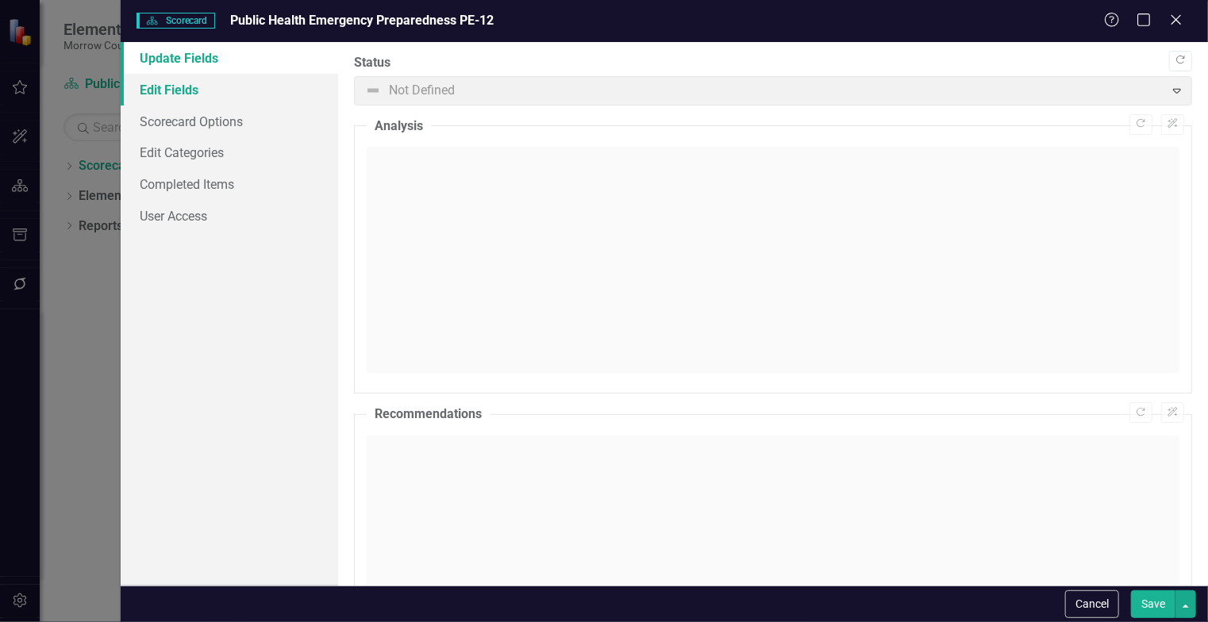
click at [233, 88] on link "Edit Fields" at bounding box center [229, 90] width 217 height 32
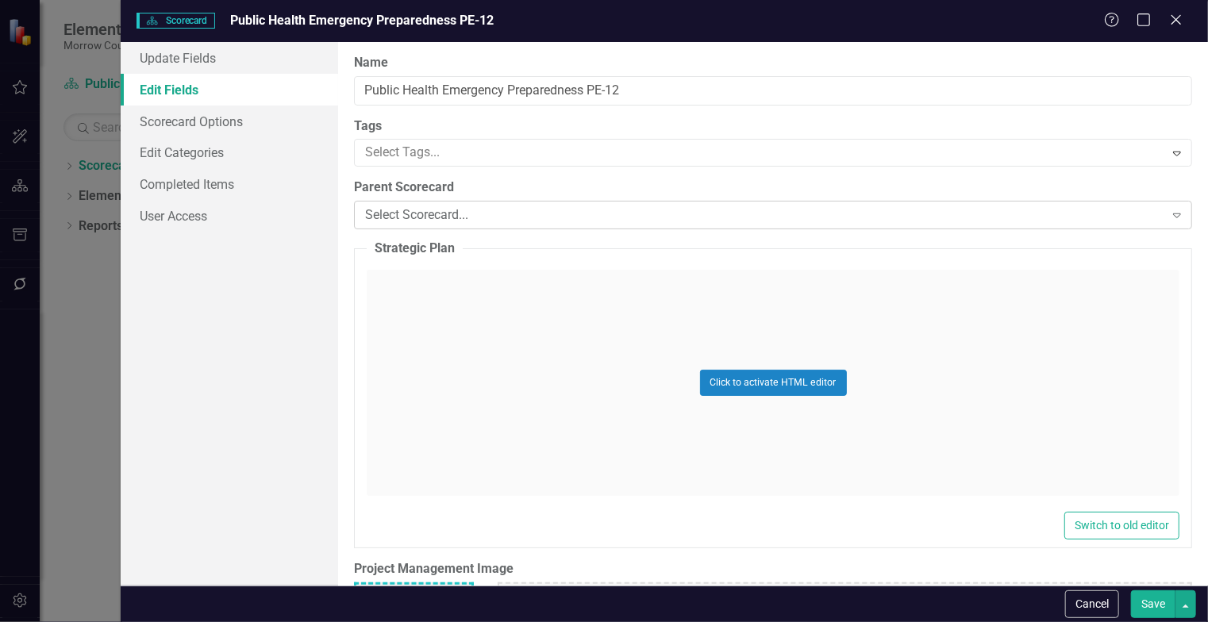
click at [456, 218] on div "Select Scorecard..." at bounding box center [764, 215] width 799 height 18
click at [1177, 24] on icon "Close" at bounding box center [1176, 19] width 20 height 15
